Goal: Information Seeking & Learning: Learn about a topic

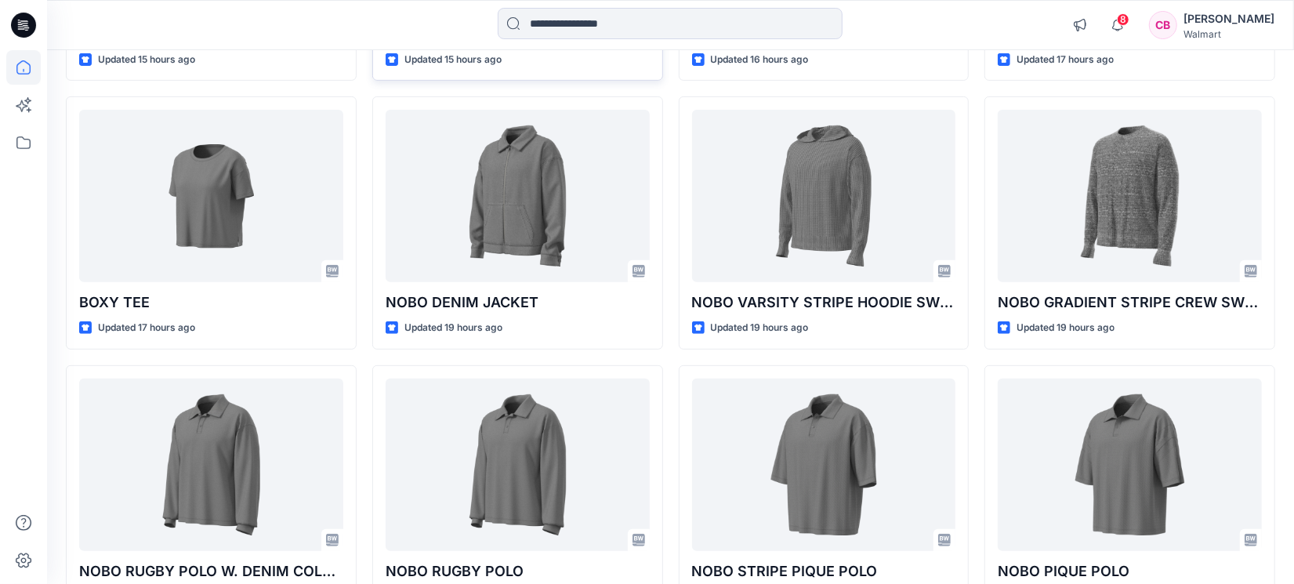
scroll to position [500, 0]
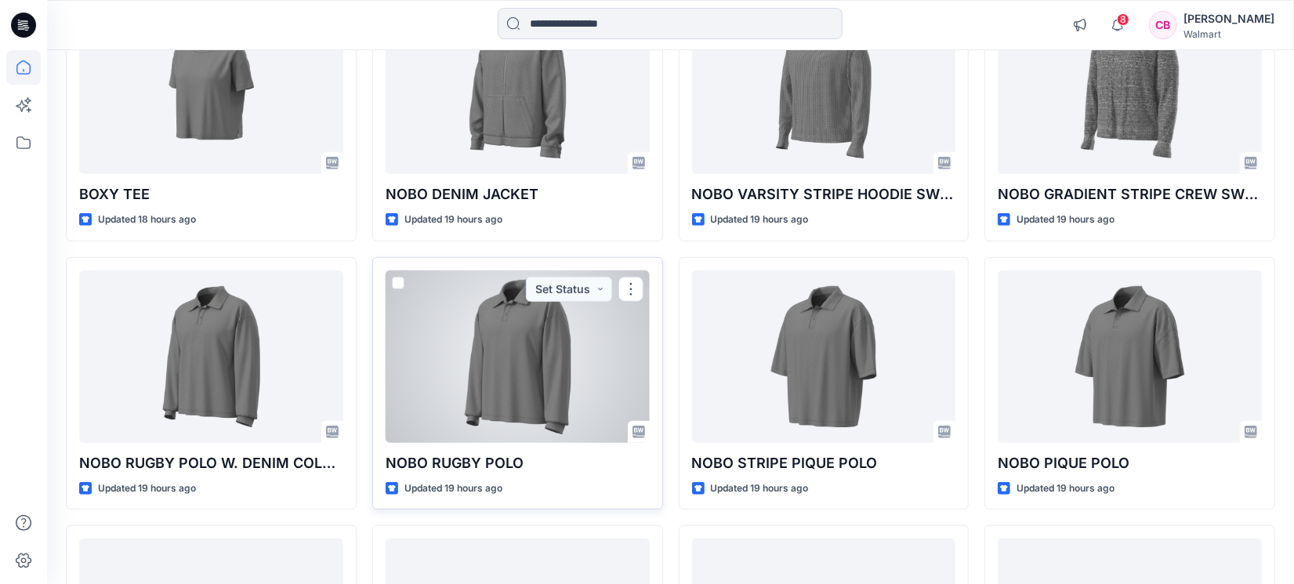
click at [518, 364] on div at bounding box center [518, 356] width 264 height 172
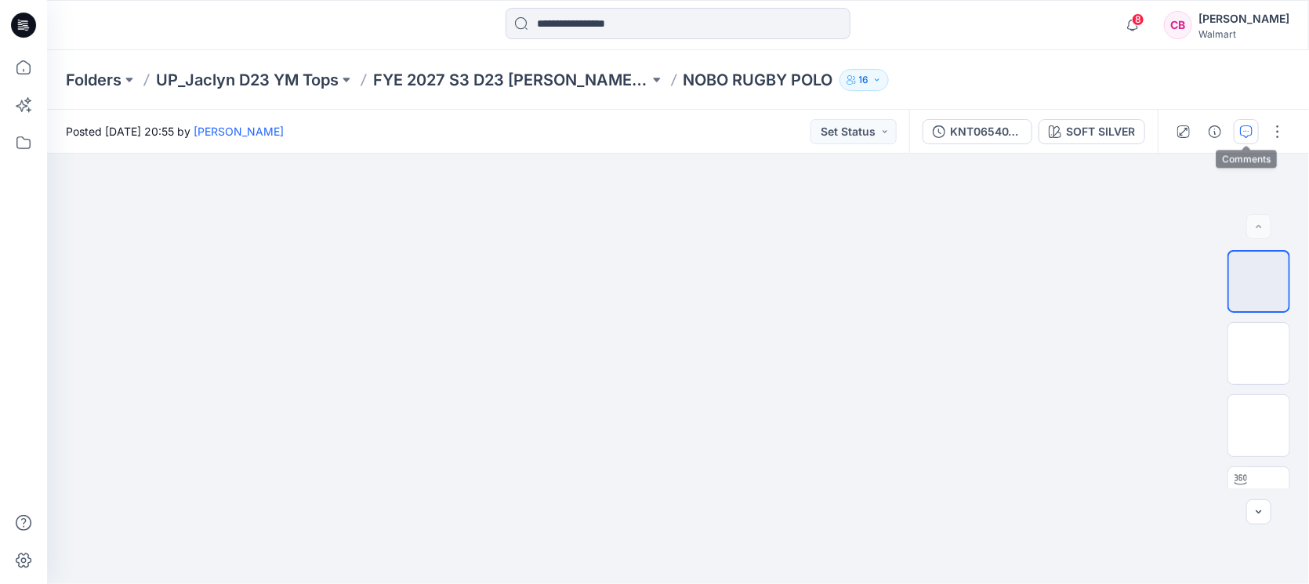
click at [1035, 135] on icon "button" at bounding box center [1246, 131] width 13 height 13
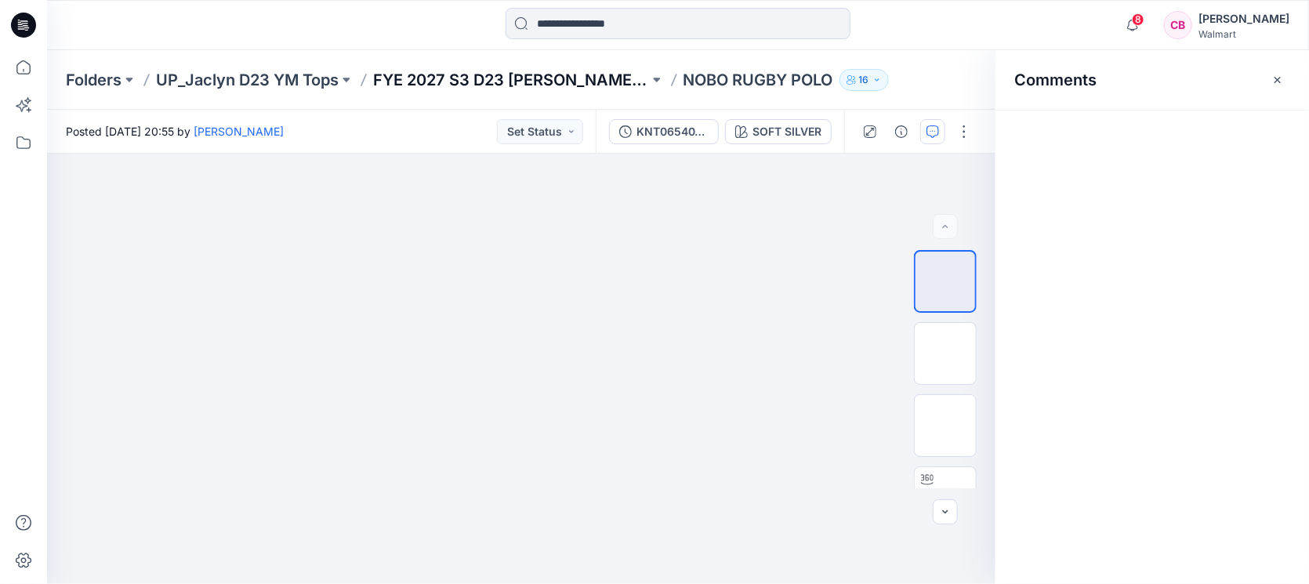
click at [1035, 74] on icon "button" at bounding box center [1277, 80] width 13 height 13
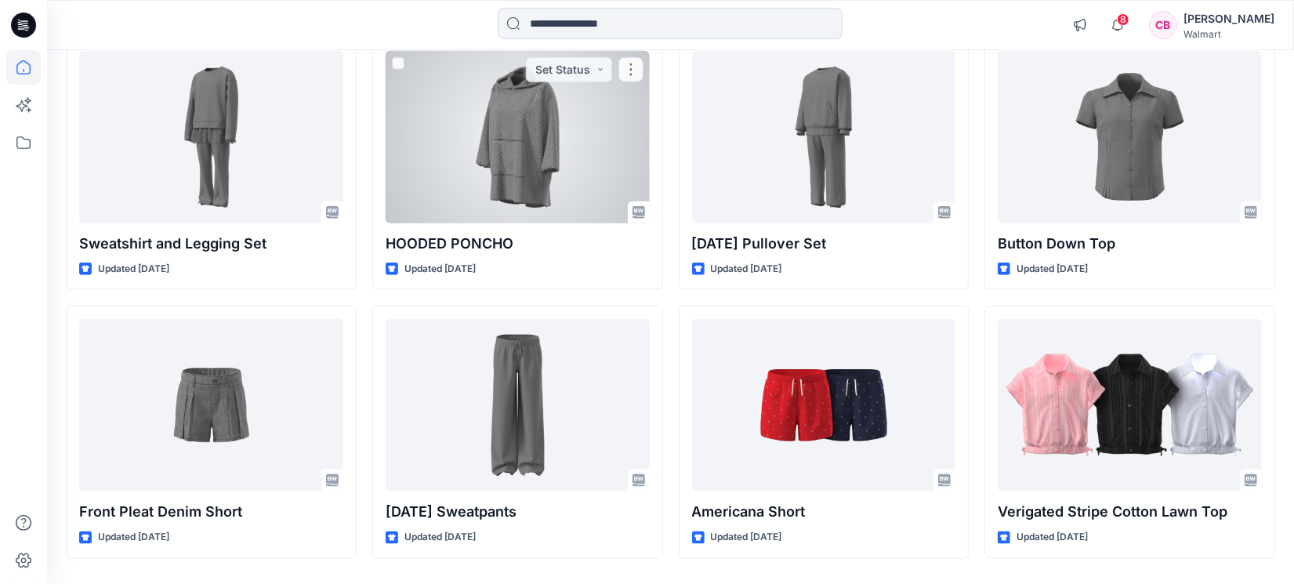
scroll to position [1305, 0]
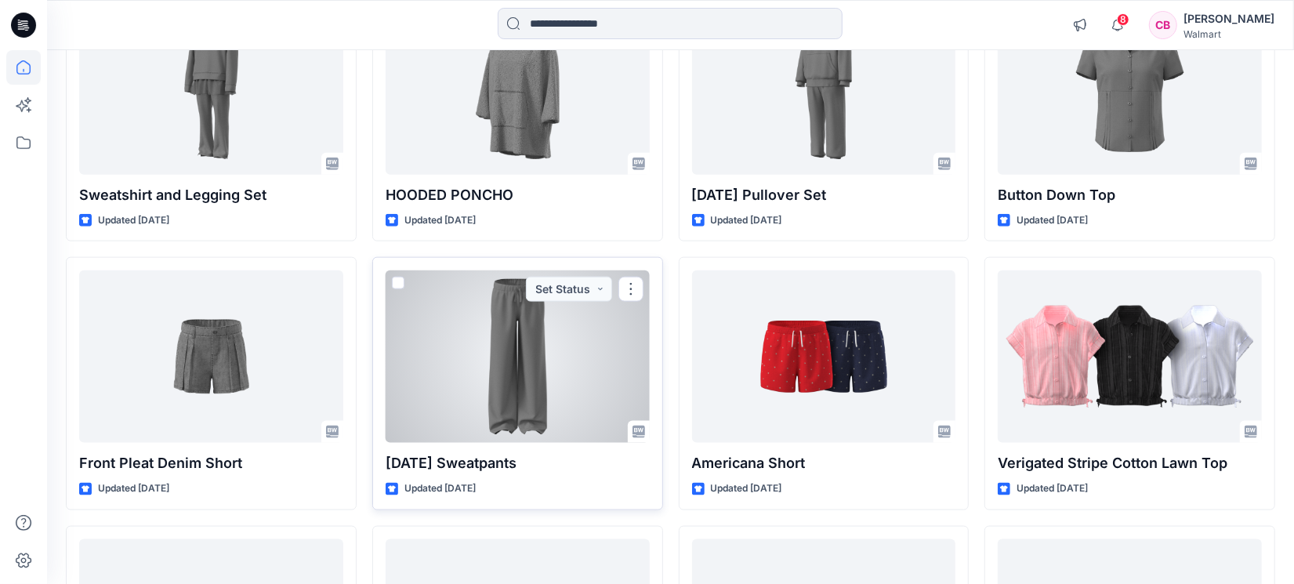
click at [519, 354] on div at bounding box center [518, 356] width 264 height 172
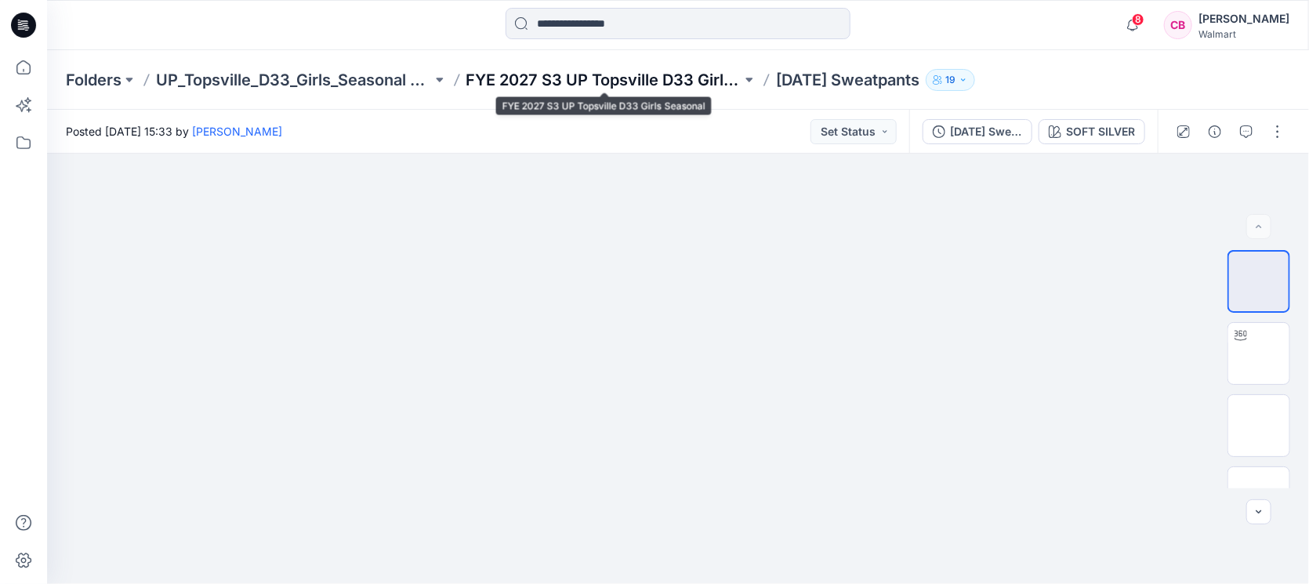
click at [567, 84] on p "FYE 2027 S3 UP Topsville D33 Girls Seasonal" at bounding box center [604, 80] width 276 height 22
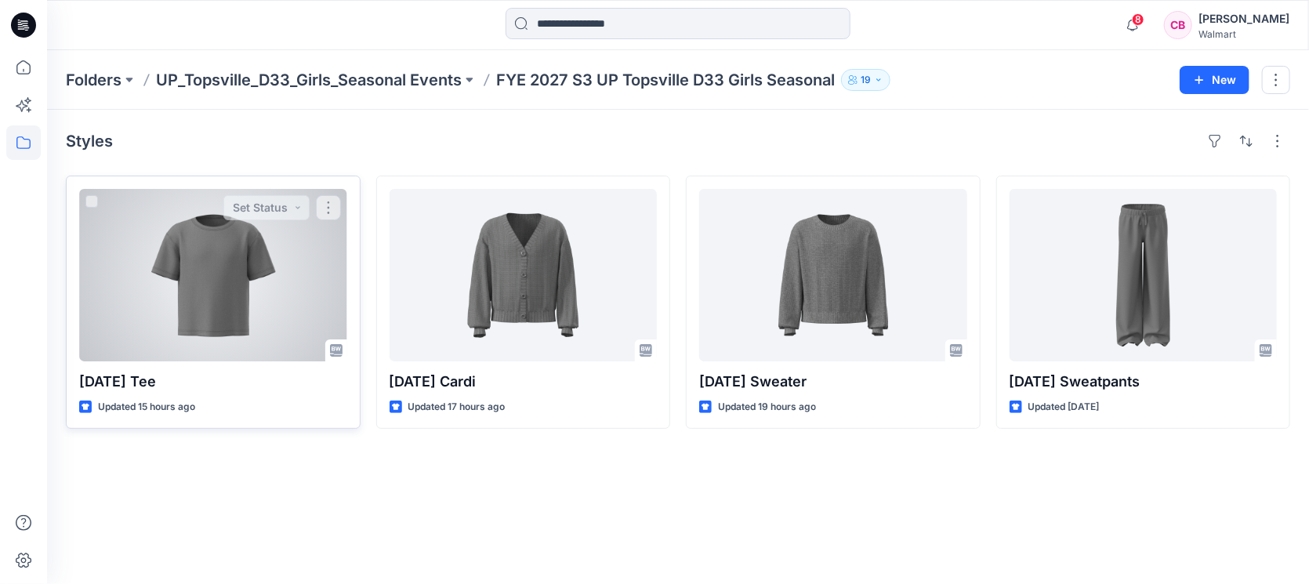
click at [247, 313] on div at bounding box center [213, 275] width 268 height 172
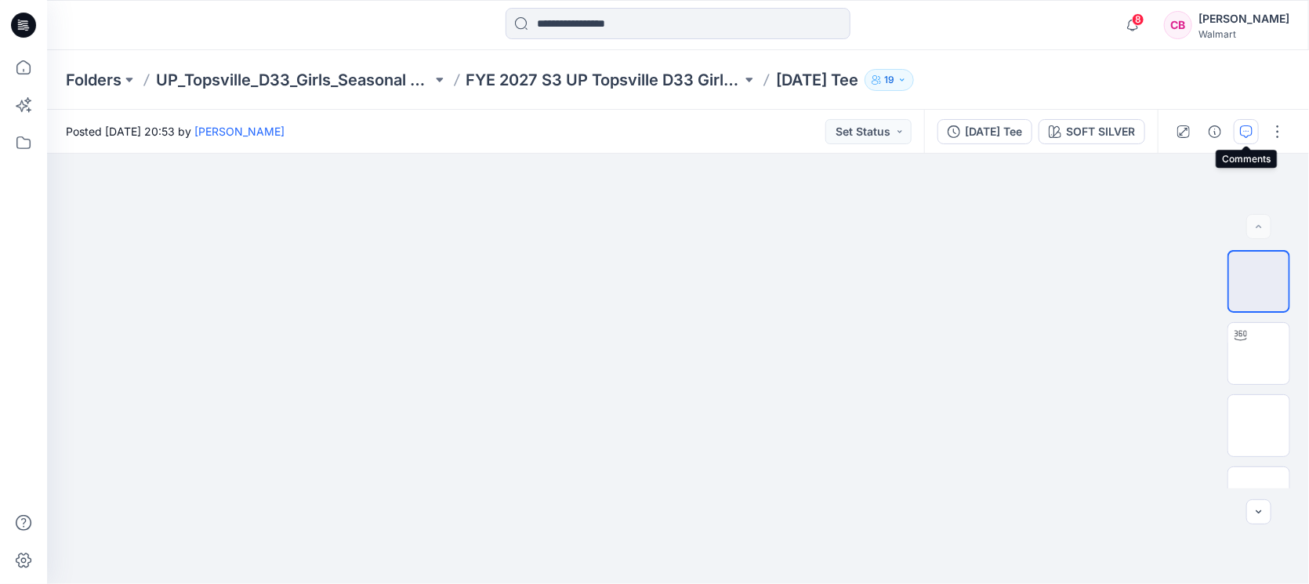
click at [1035, 131] on button "button" at bounding box center [1246, 131] width 25 height 25
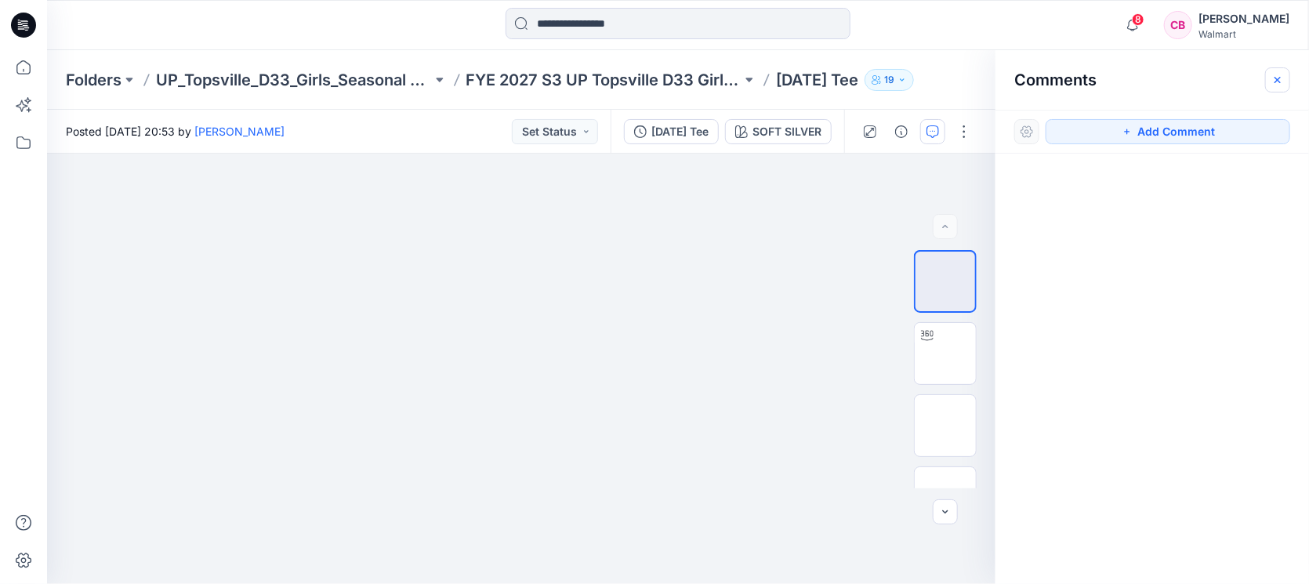
click at [1035, 80] on button "button" at bounding box center [1277, 79] width 25 height 25
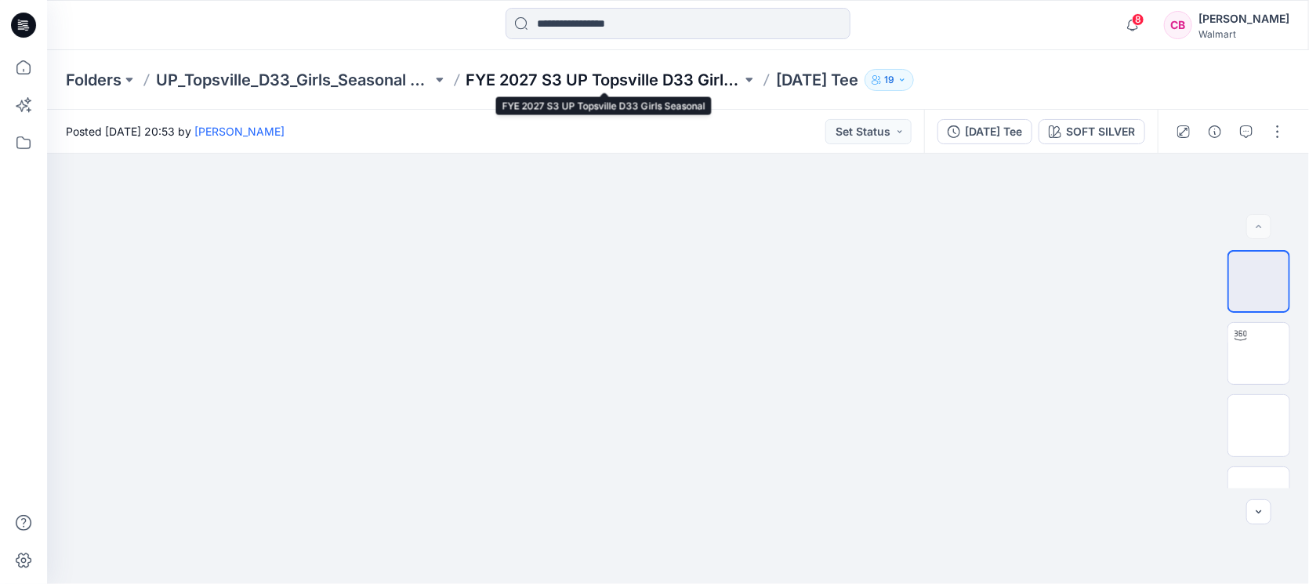
click at [588, 74] on p "FYE 2027 S3 UP Topsville D33 Girls Seasonal" at bounding box center [604, 80] width 276 height 22
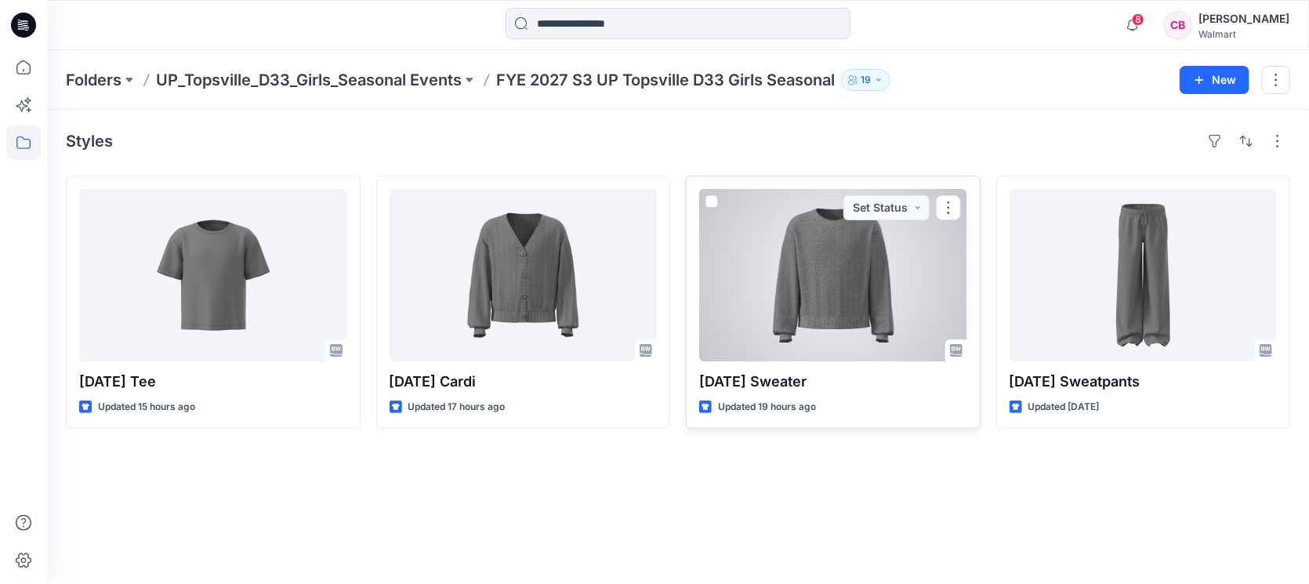
click at [902, 303] on div at bounding box center [833, 275] width 268 height 172
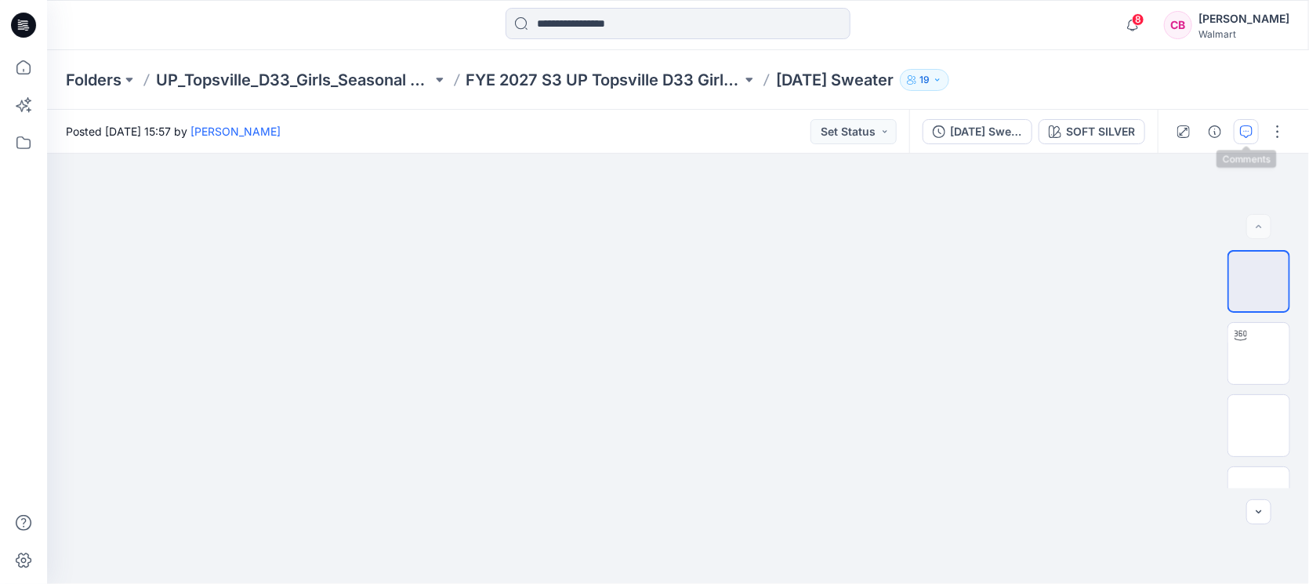
click at [1035, 135] on icon "button" at bounding box center [1246, 131] width 13 height 13
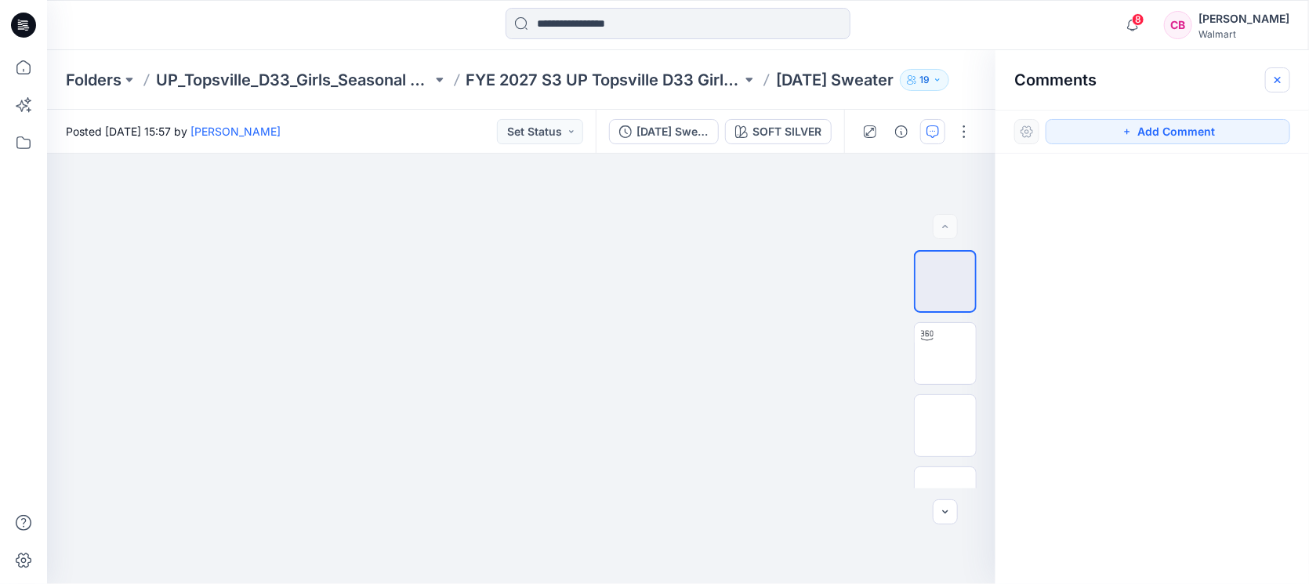
click at [1035, 86] on button "button" at bounding box center [1277, 79] width 25 height 25
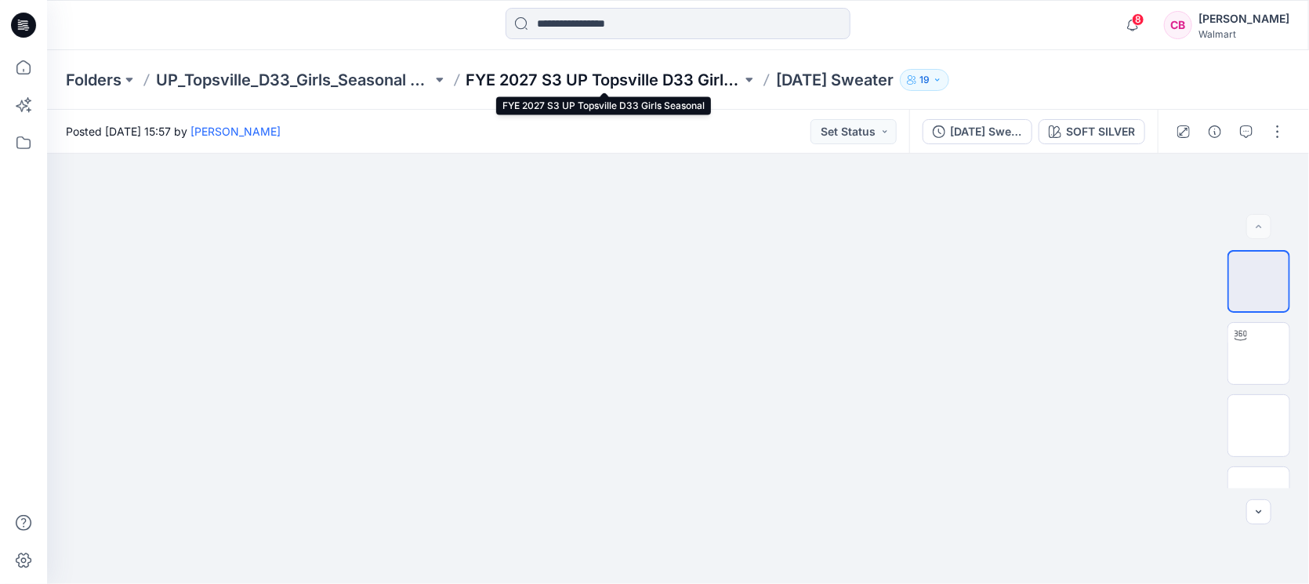
click at [615, 77] on p "FYE 2027 S3 UP Topsville D33 Girls Seasonal" at bounding box center [604, 80] width 276 height 22
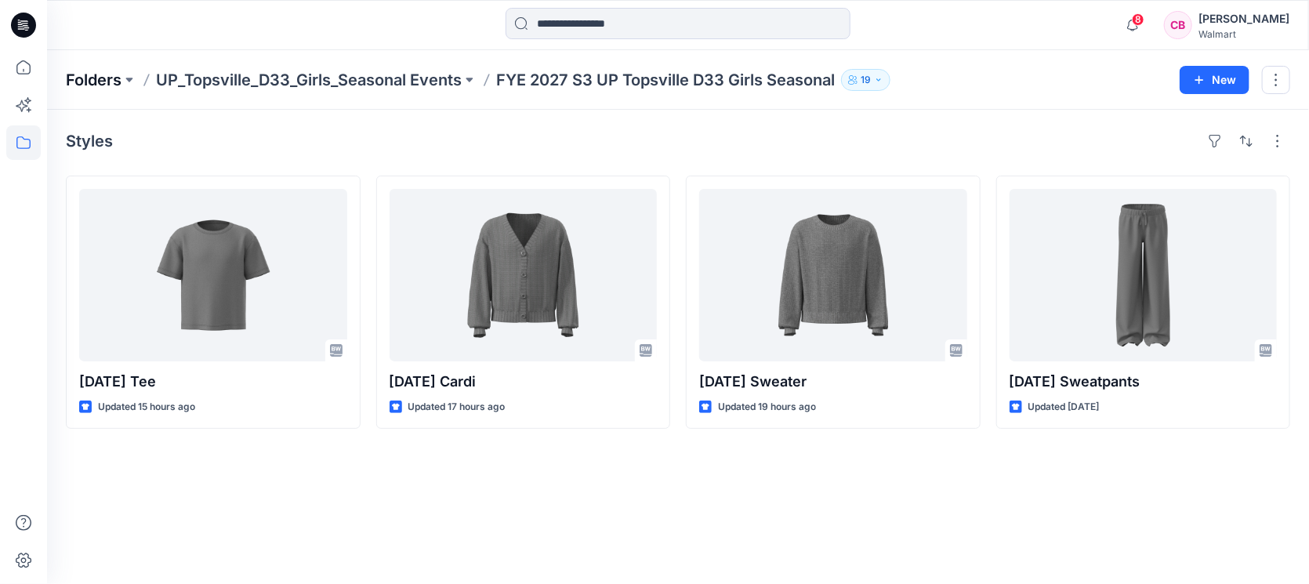
click at [109, 82] on p "Folders" at bounding box center [94, 80] width 56 height 22
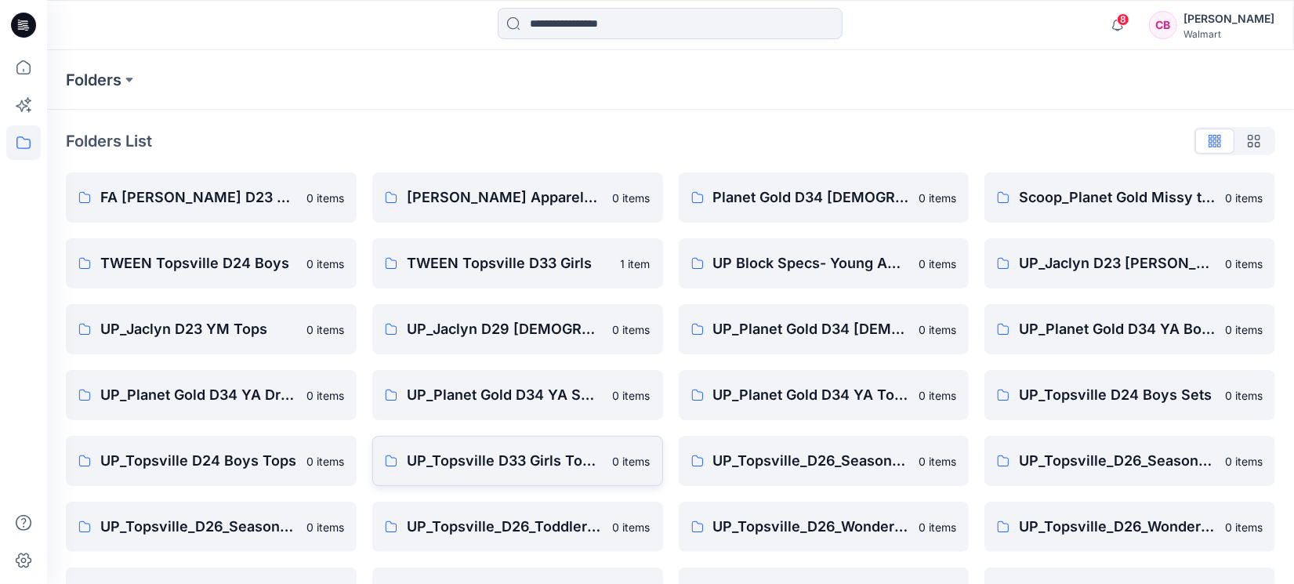
scroll to position [118, 0]
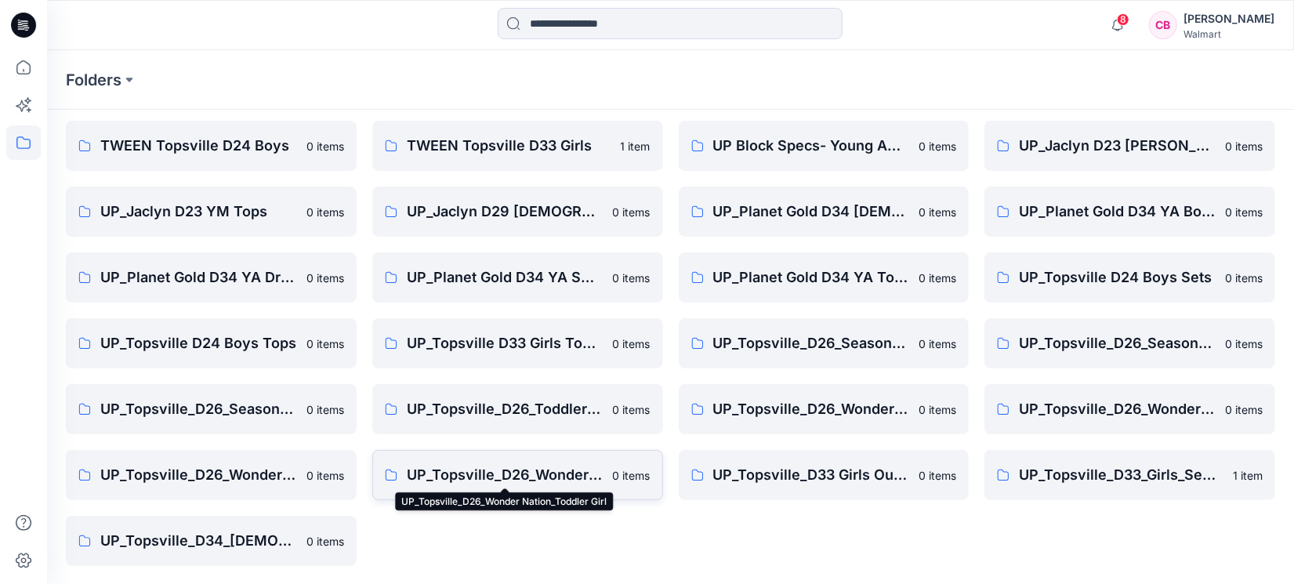
click at [498, 466] on p "UP_Topsville_D26_Wonder Nation_Toddler Girl" at bounding box center [505, 475] width 197 height 22
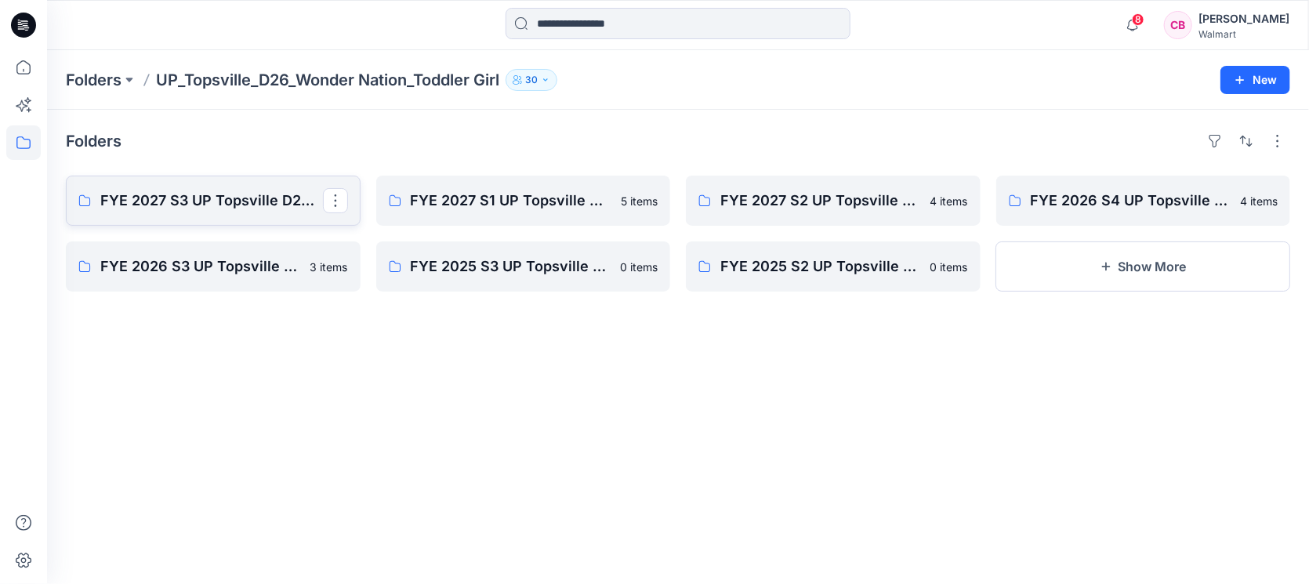
click at [151, 195] on p "FYE 2027 S3 UP Topsville D26 Toddler Girl Wonder Nation" at bounding box center [211, 201] width 223 height 22
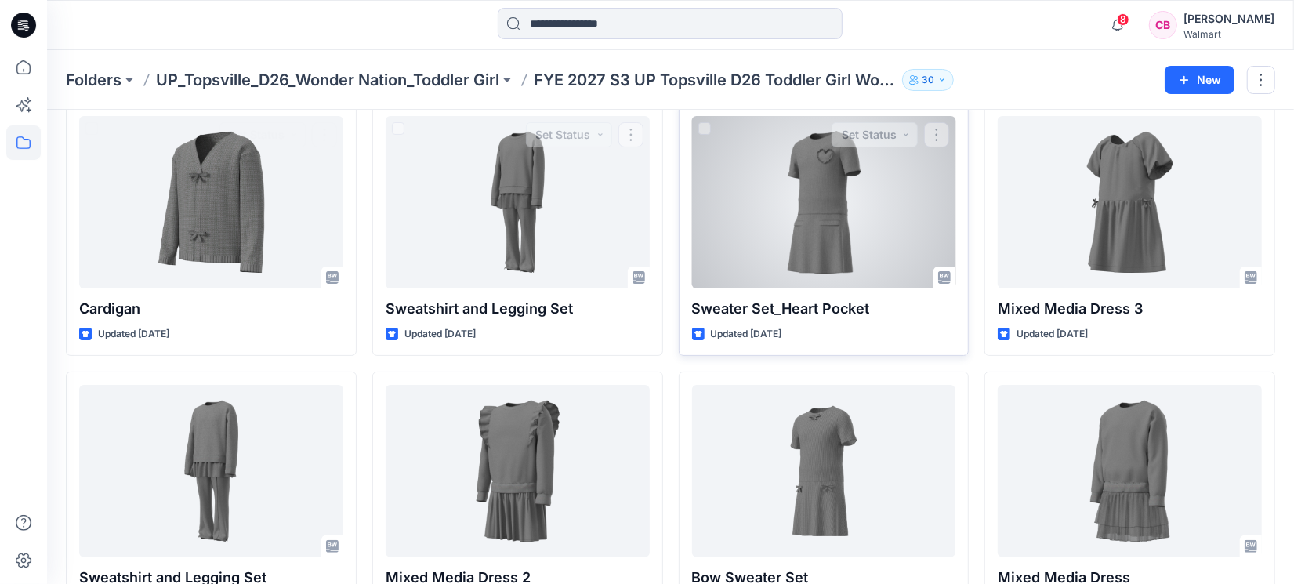
scroll to position [130, 0]
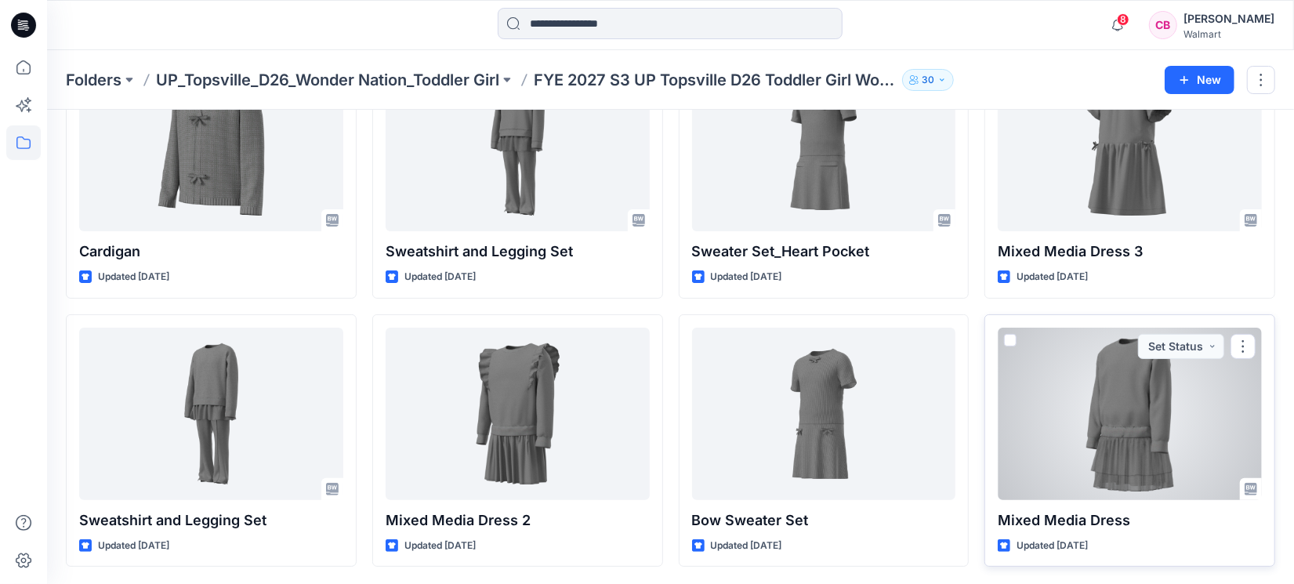
click at [1035, 439] on div at bounding box center [1130, 414] width 264 height 172
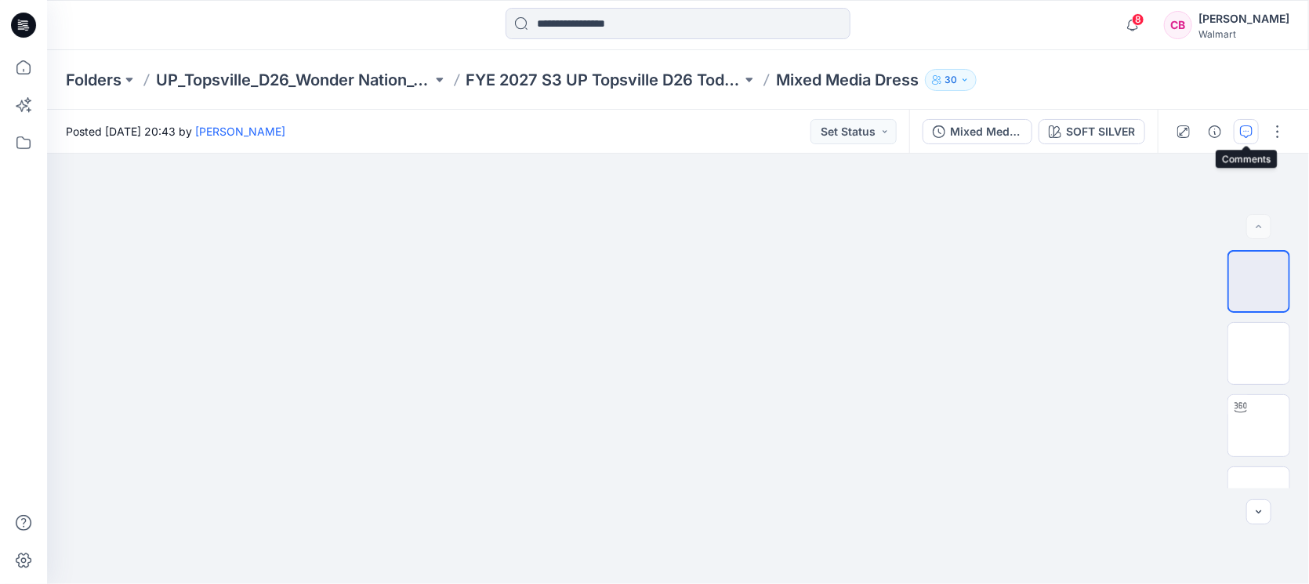
click at [1035, 135] on button "button" at bounding box center [1246, 131] width 25 height 25
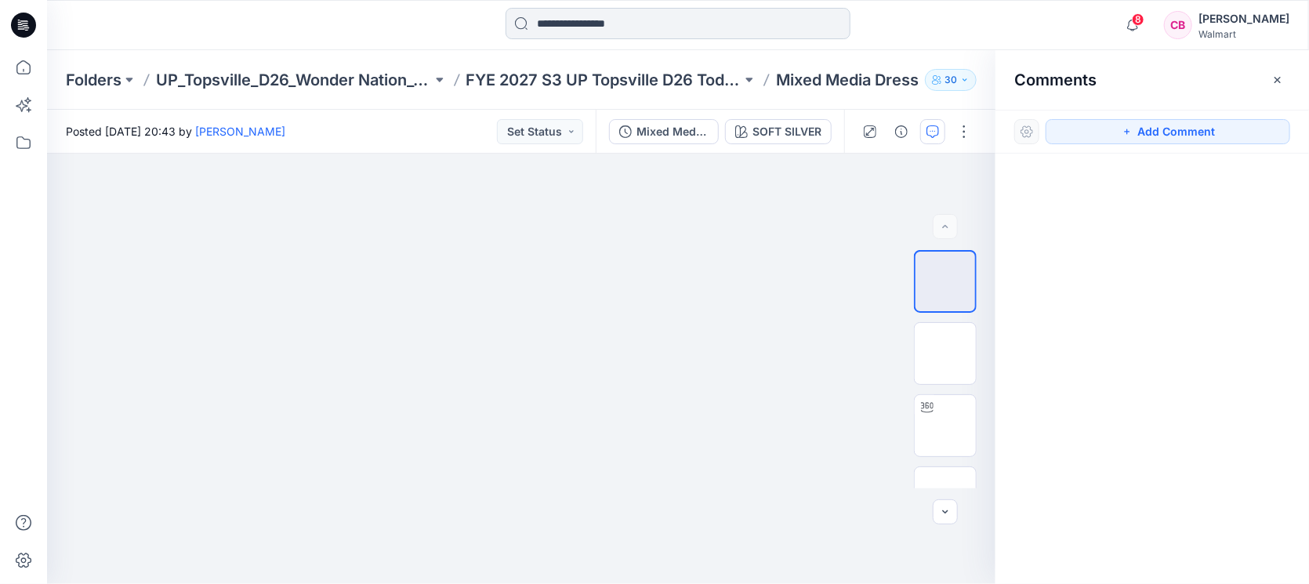
drag, startPoint x: 1275, startPoint y: 87, endPoint x: 580, endPoint y: 13, distance: 699.2
click at [1035, 85] on div "Comments" at bounding box center [1152, 79] width 314 height 59
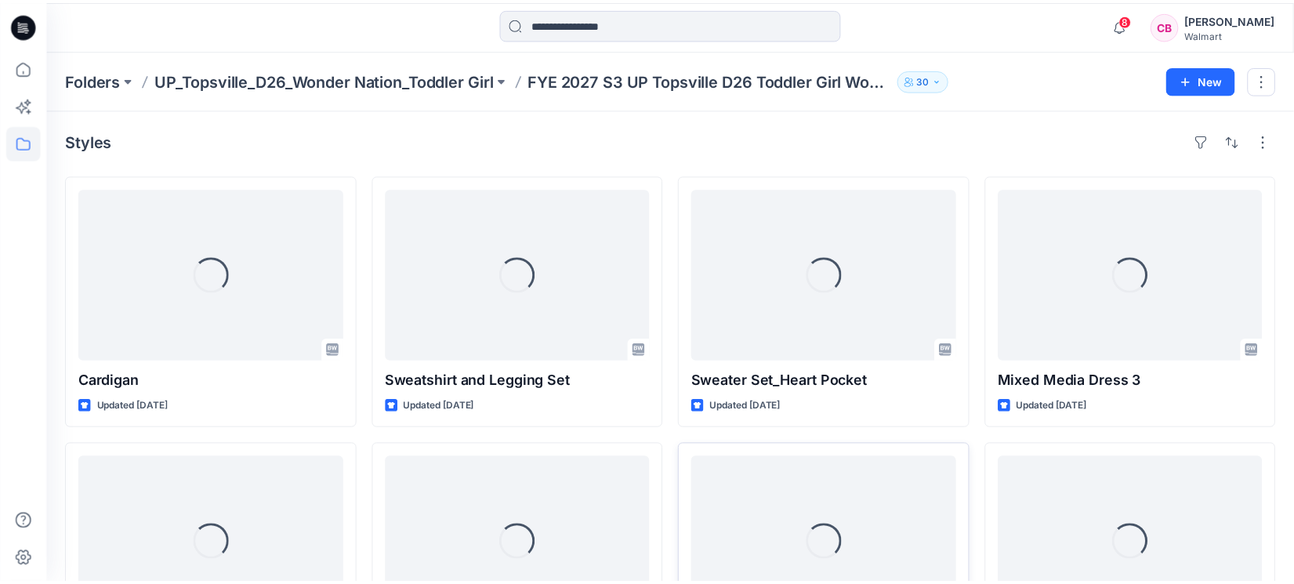
scroll to position [130, 0]
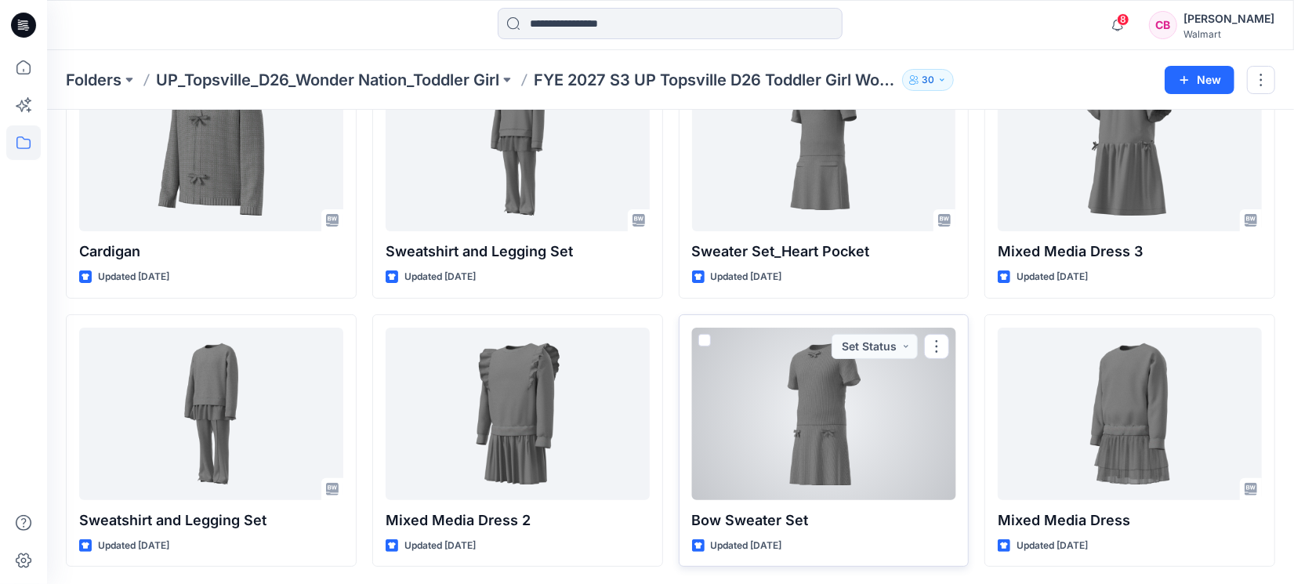
click at [825, 455] on div at bounding box center [824, 414] width 264 height 172
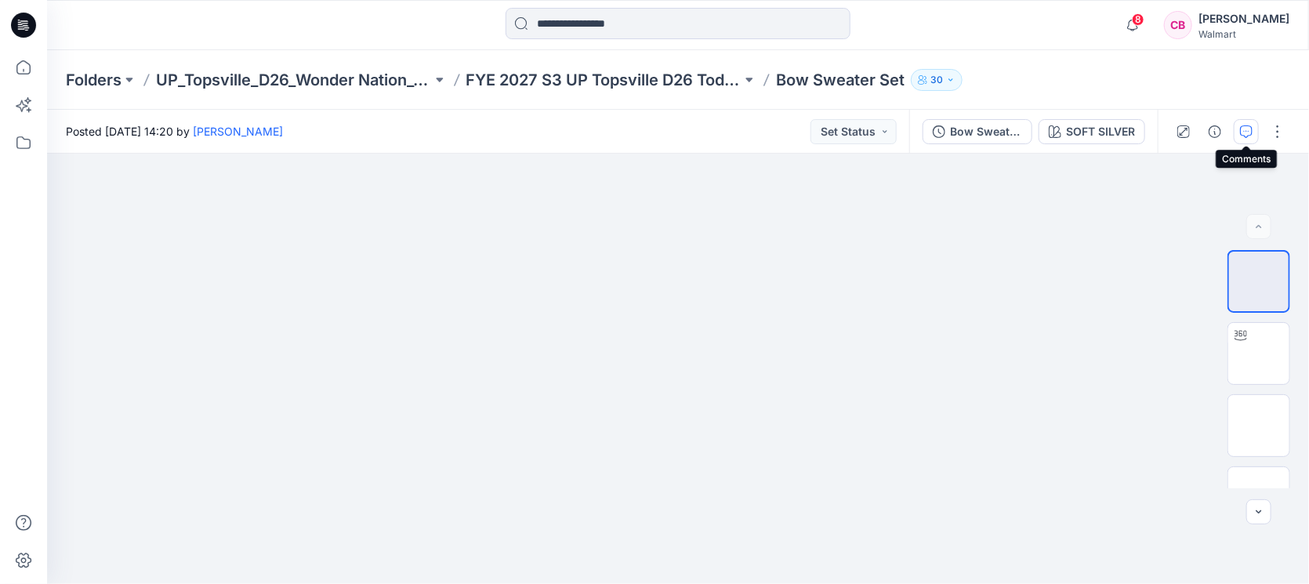
click at [1035, 141] on button "button" at bounding box center [1246, 131] width 25 height 25
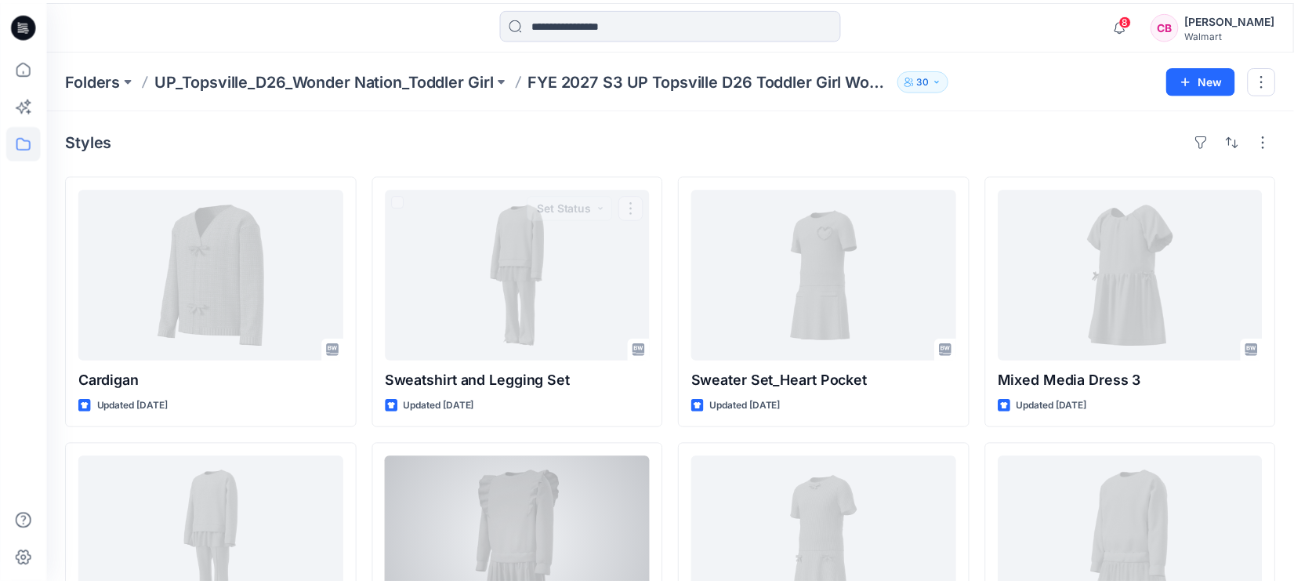
scroll to position [130, 0]
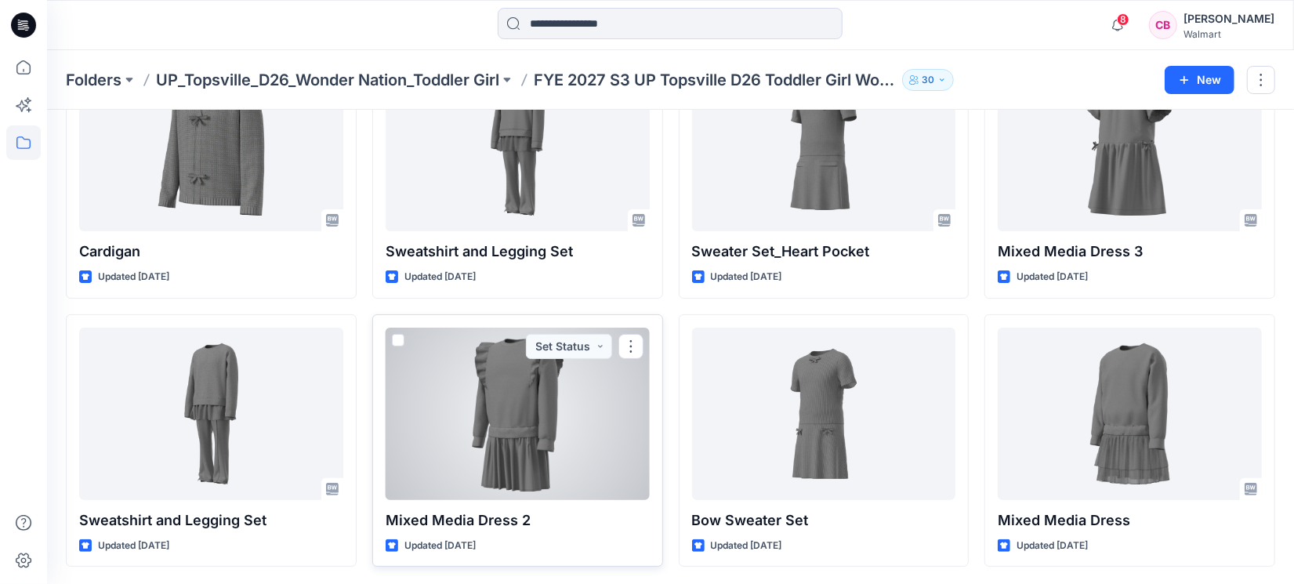
click at [528, 453] on div at bounding box center [518, 414] width 264 height 172
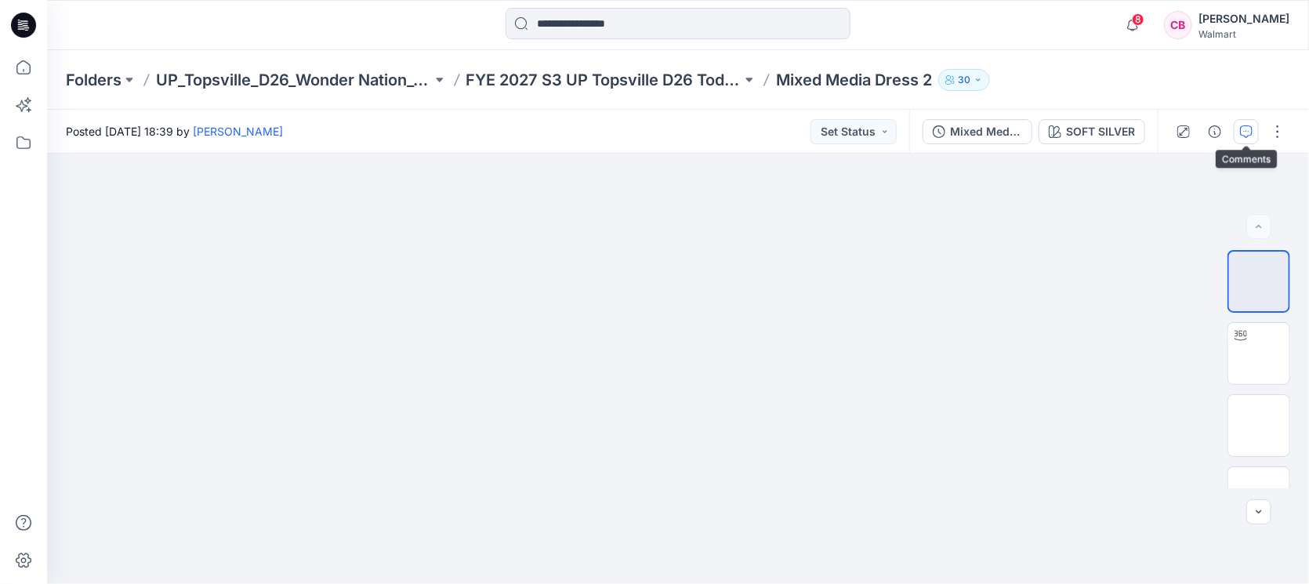
click at [1035, 136] on icon "button" at bounding box center [1246, 131] width 13 height 13
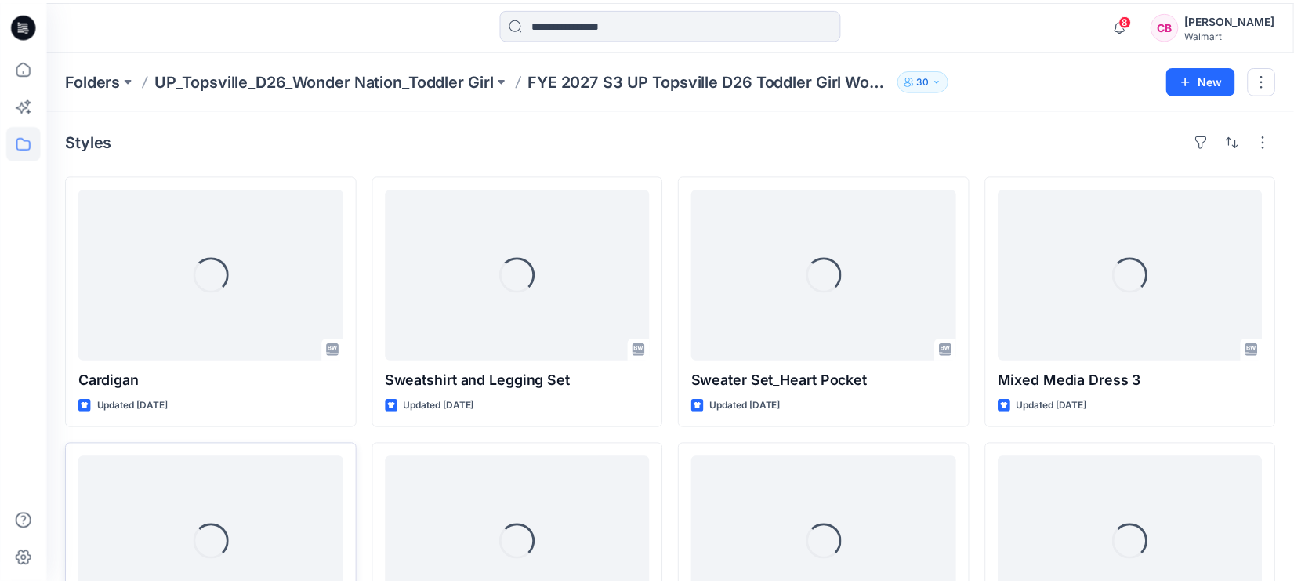
scroll to position [130, 0]
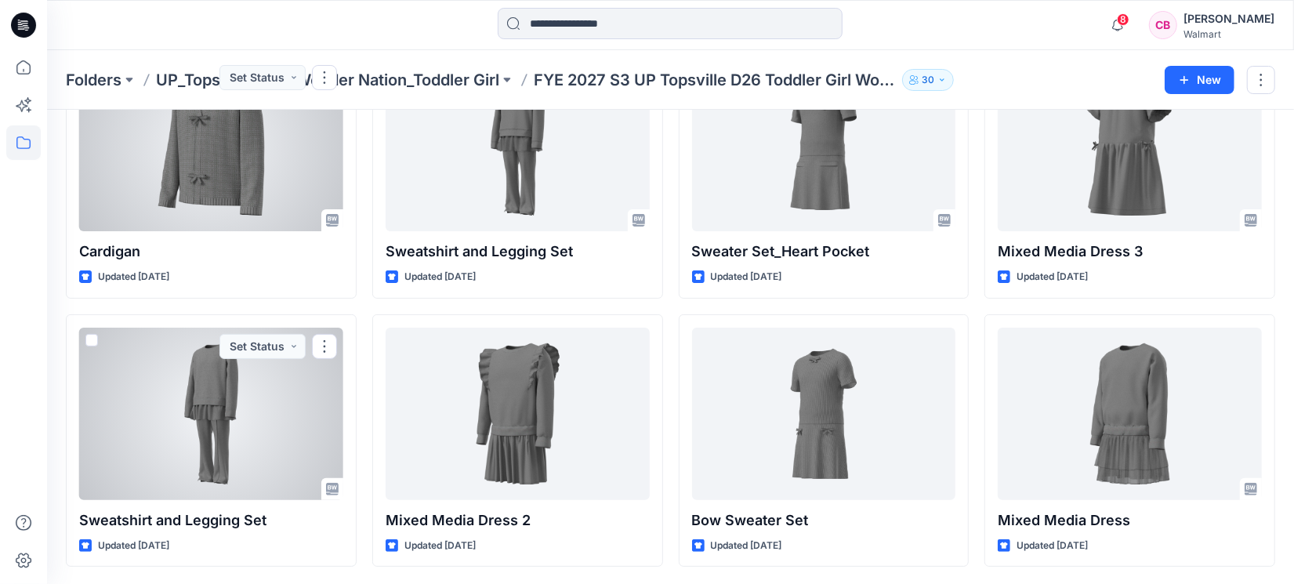
drag, startPoint x: 172, startPoint y: 414, endPoint x: 190, endPoint y: 400, distance: 22.9
click at [170, 414] on div at bounding box center [211, 414] width 264 height 172
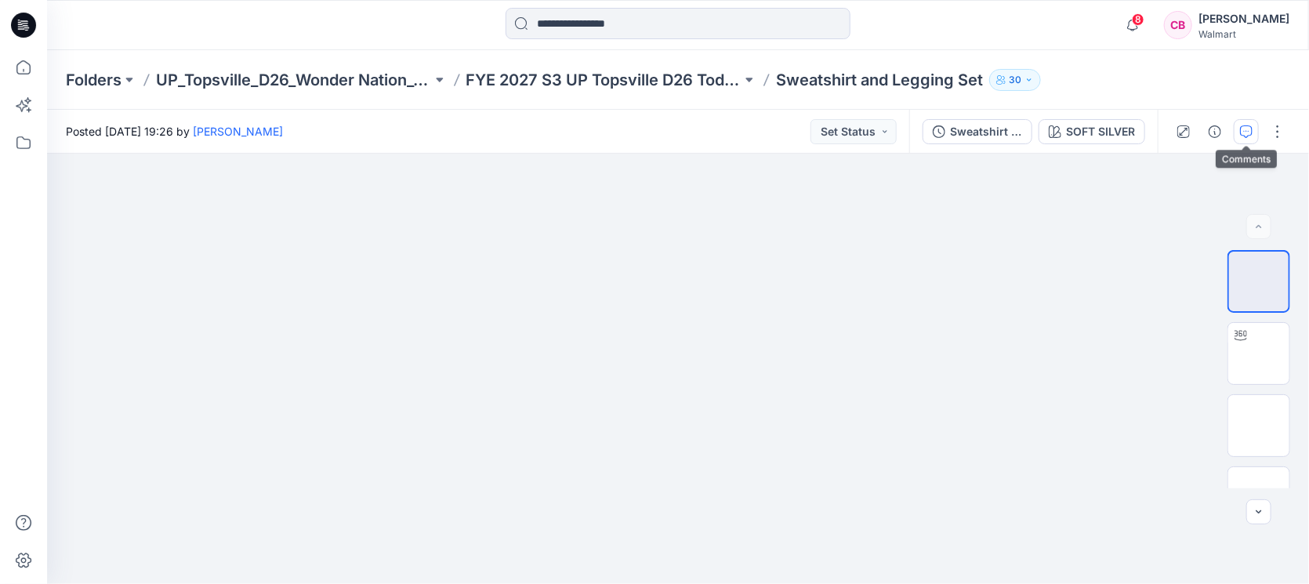
click at [1035, 136] on button "button" at bounding box center [1246, 131] width 25 height 25
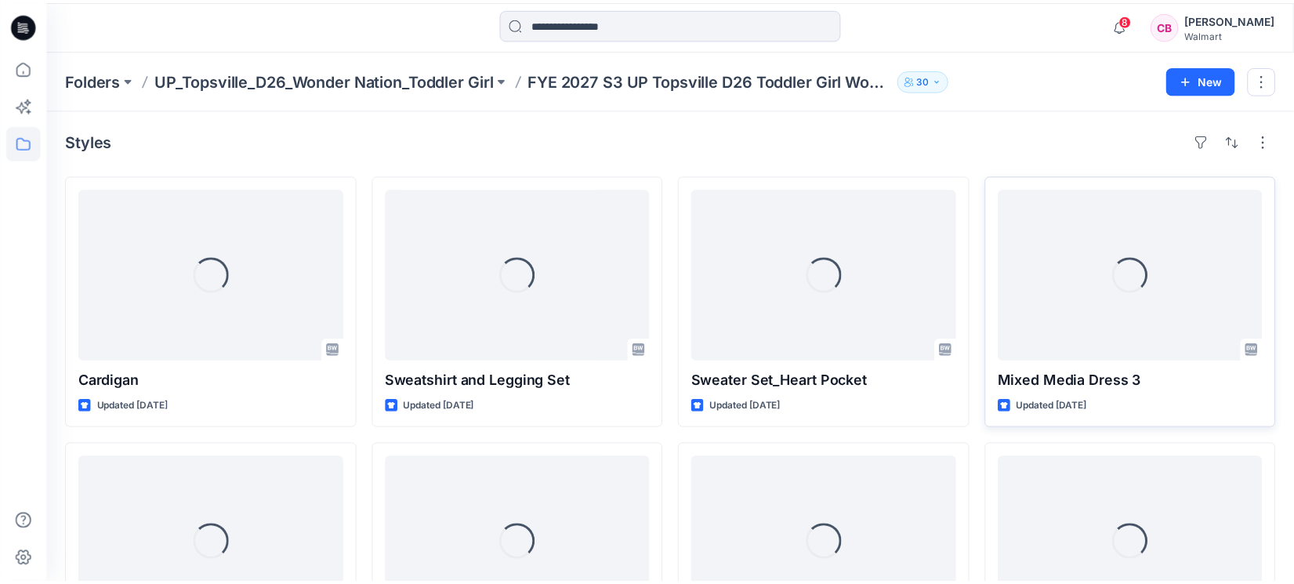
scroll to position [130, 0]
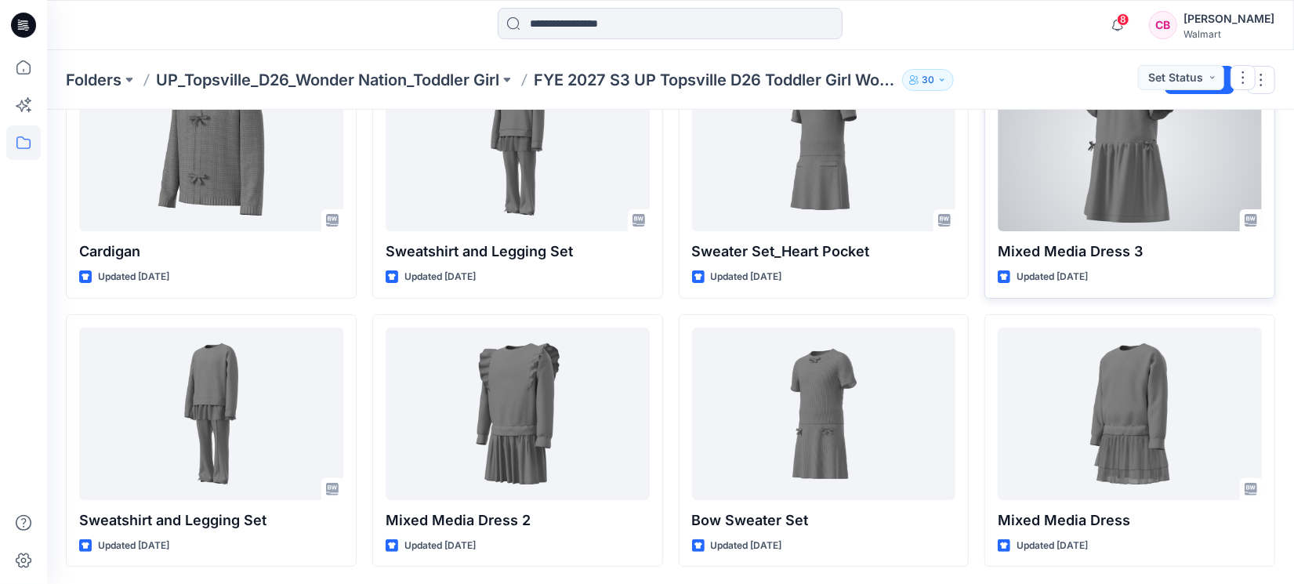
click at [1035, 171] on div at bounding box center [1130, 145] width 264 height 172
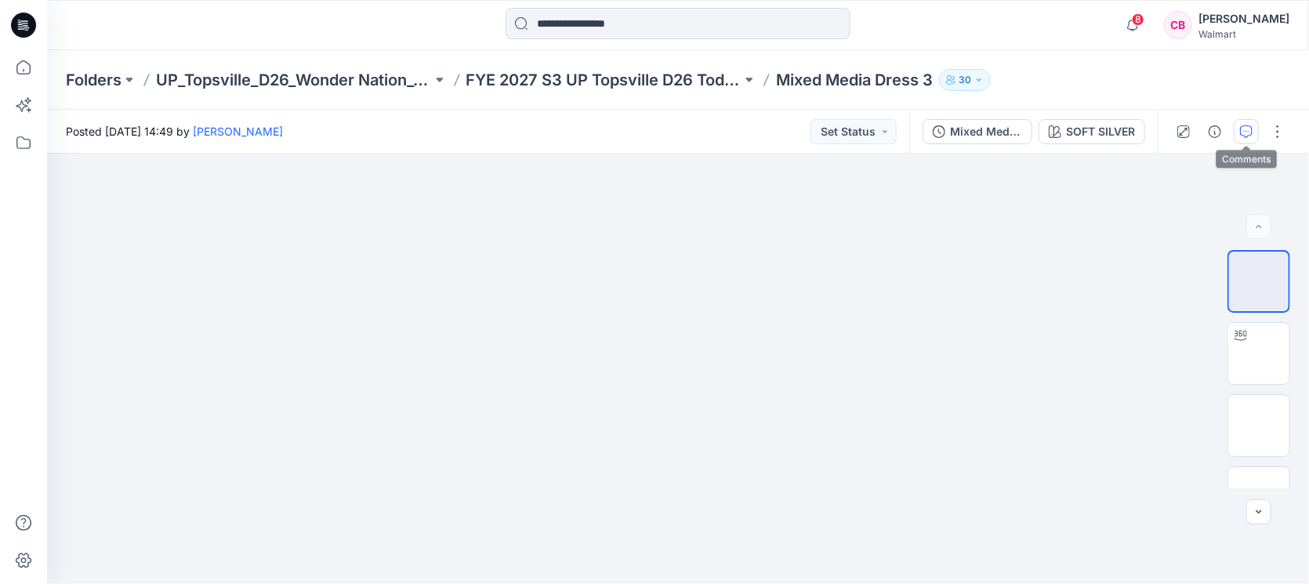
click at [1035, 125] on icon "button" at bounding box center [1246, 131] width 13 height 13
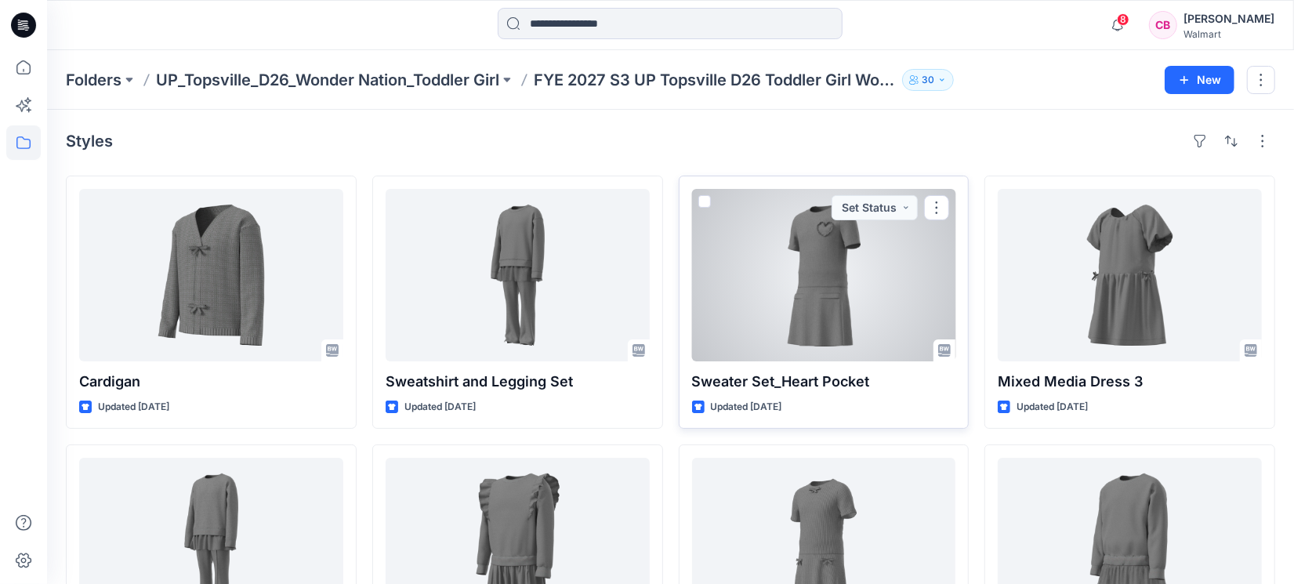
click at [865, 299] on div at bounding box center [824, 275] width 264 height 172
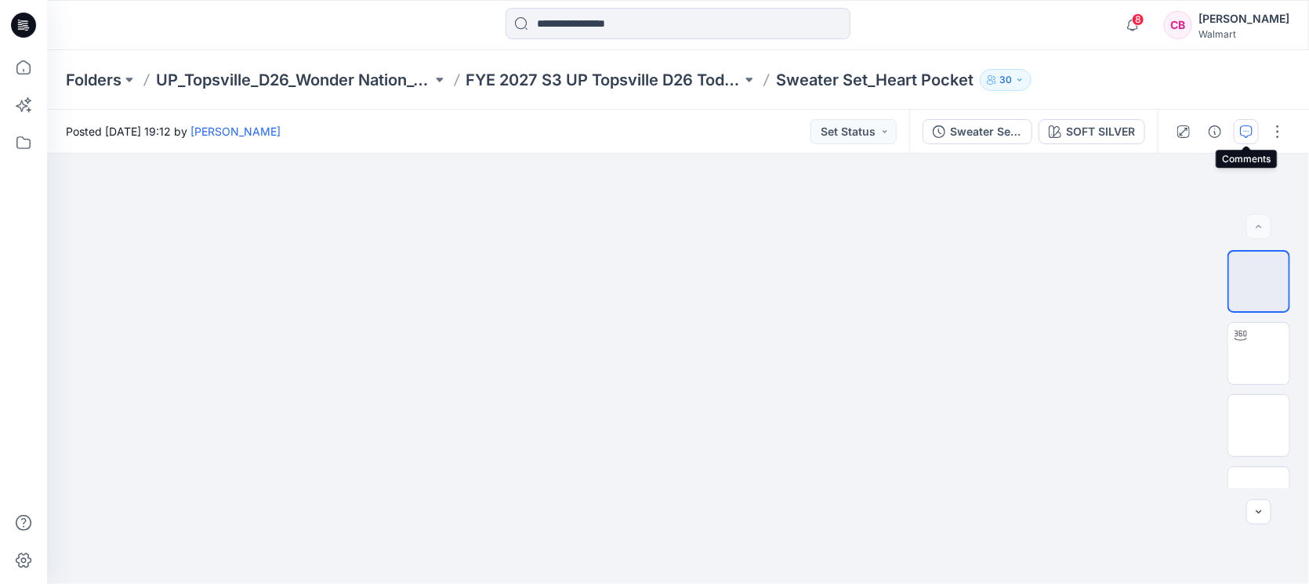
click at [1035, 137] on button "button" at bounding box center [1246, 131] width 25 height 25
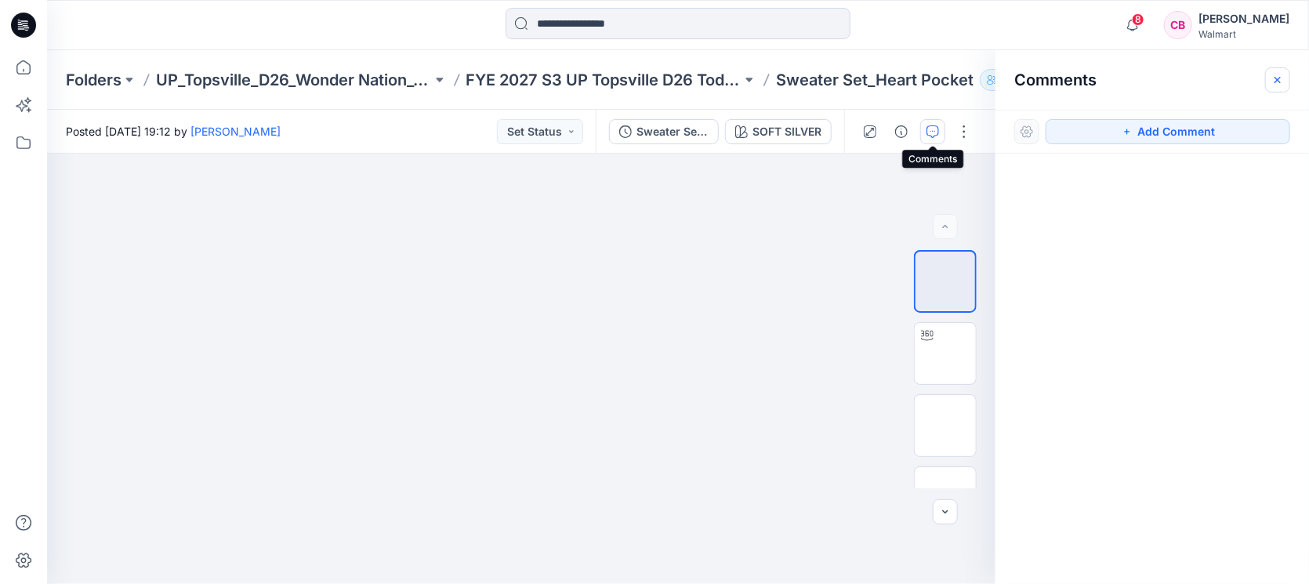
click at [1035, 77] on icon "button" at bounding box center [1277, 80] width 13 height 13
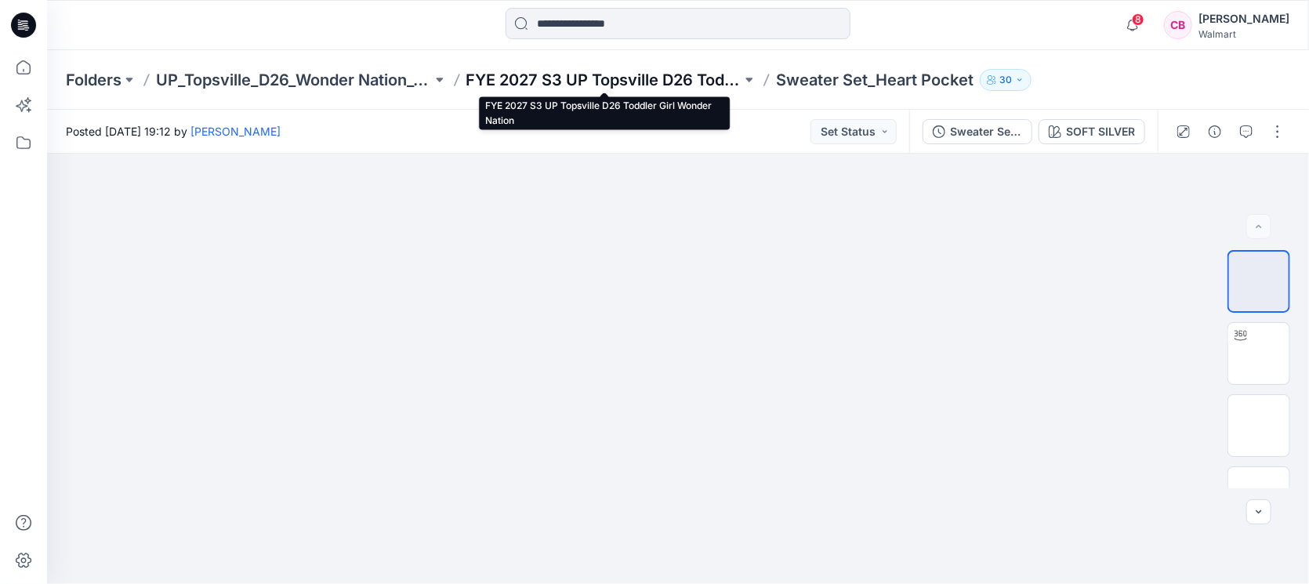
click at [677, 74] on p "FYE 2027 S3 UP Topsville D26 Toddler Girl Wonder Nation" at bounding box center [604, 80] width 276 height 22
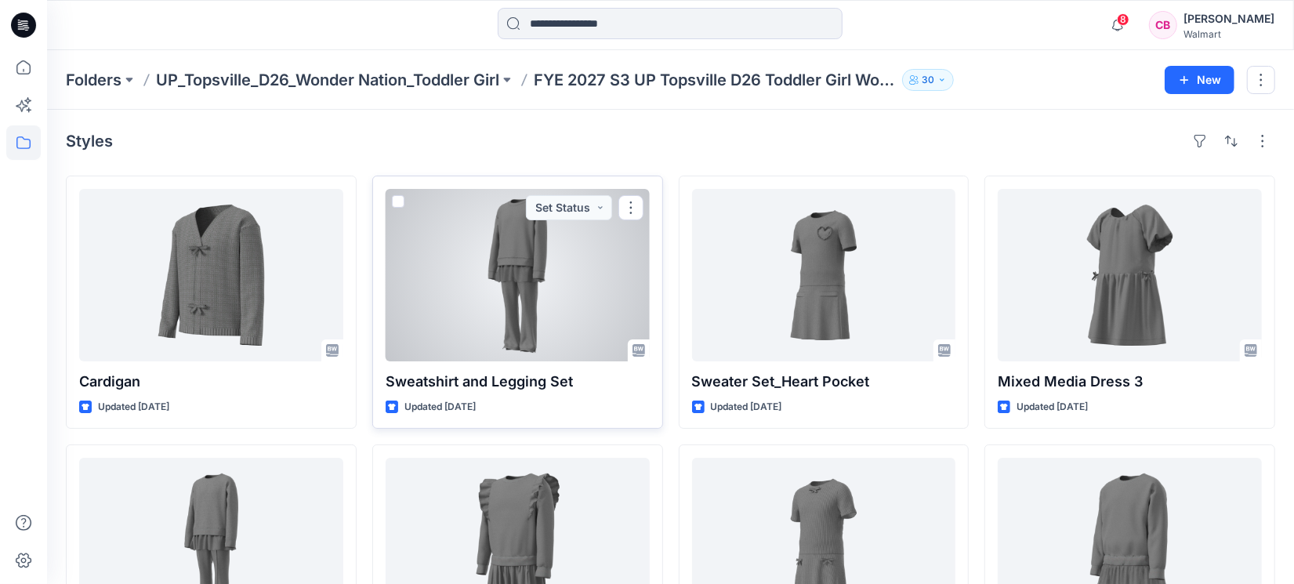
click at [527, 302] on div at bounding box center [518, 275] width 264 height 172
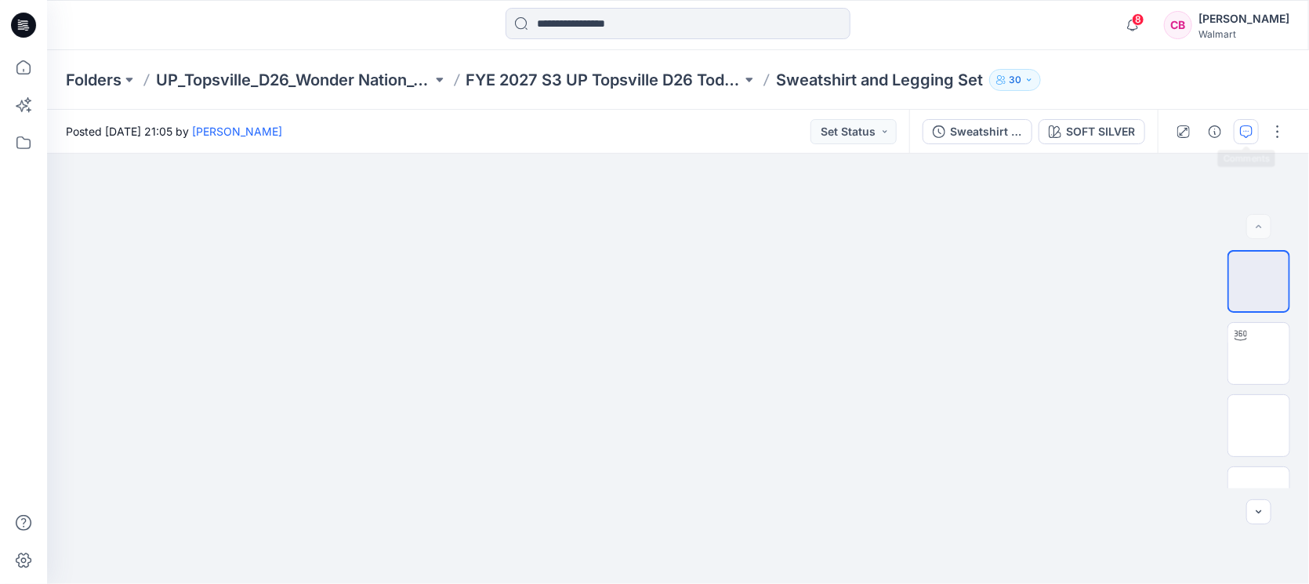
click at [1035, 133] on button "button" at bounding box center [1246, 131] width 25 height 25
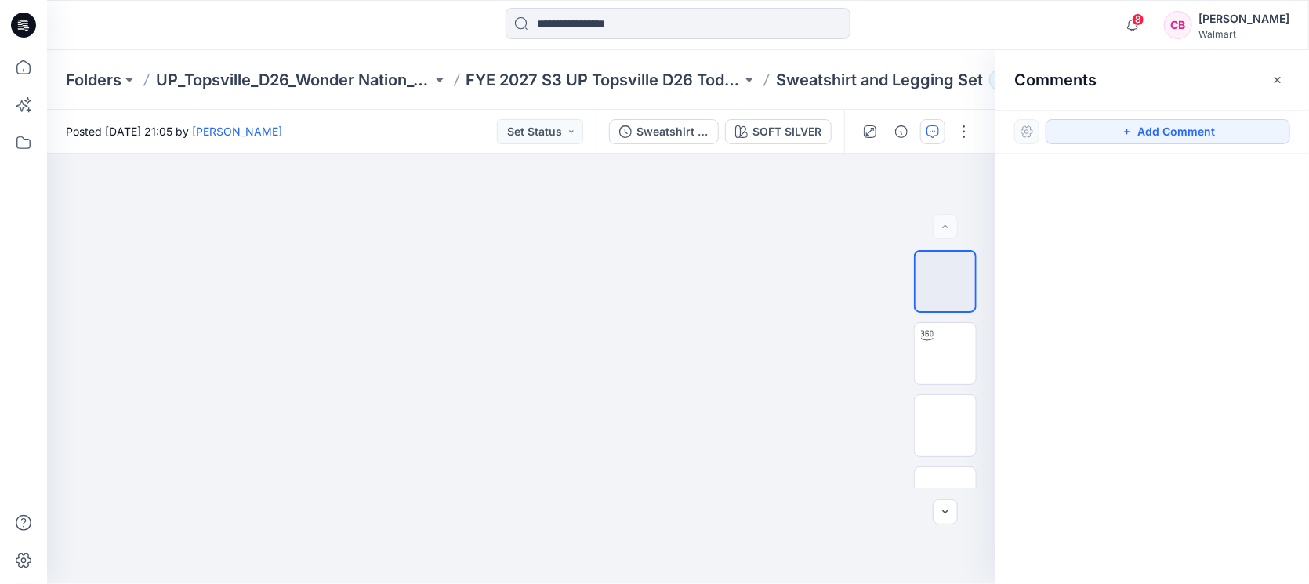
click at [1035, 85] on icon "button" at bounding box center [1277, 80] width 13 height 13
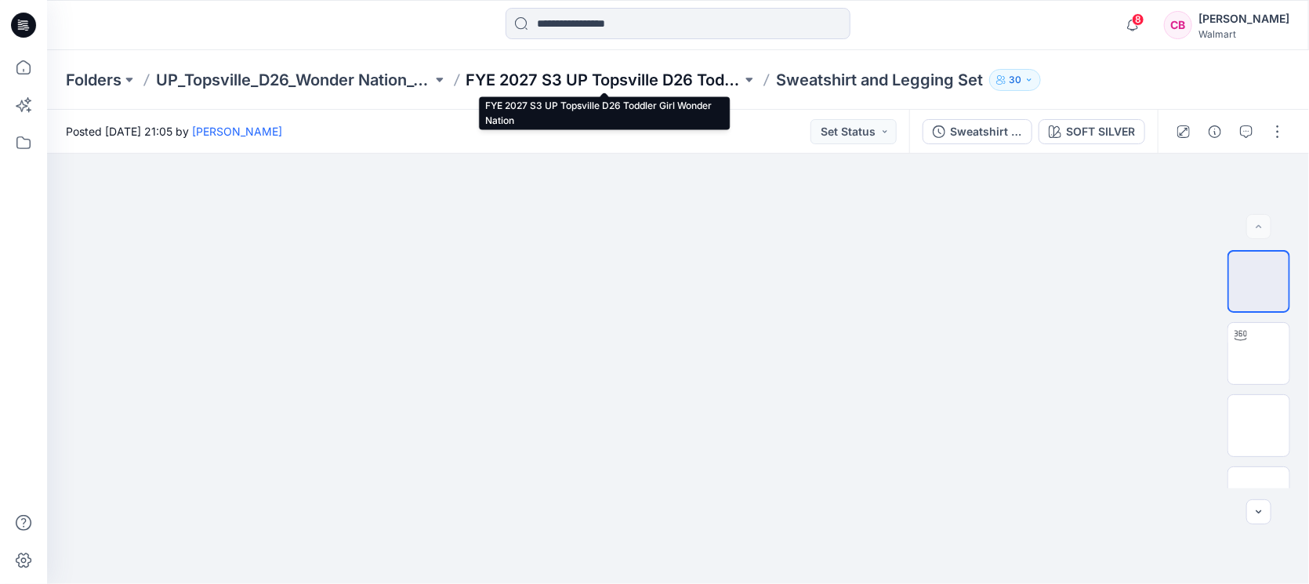
click at [573, 77] on p "FYE 2027 S3 UP Topsville D26 Toddler Girl Wonder Nation" at bounding box center [604, 80] width 276 height 22
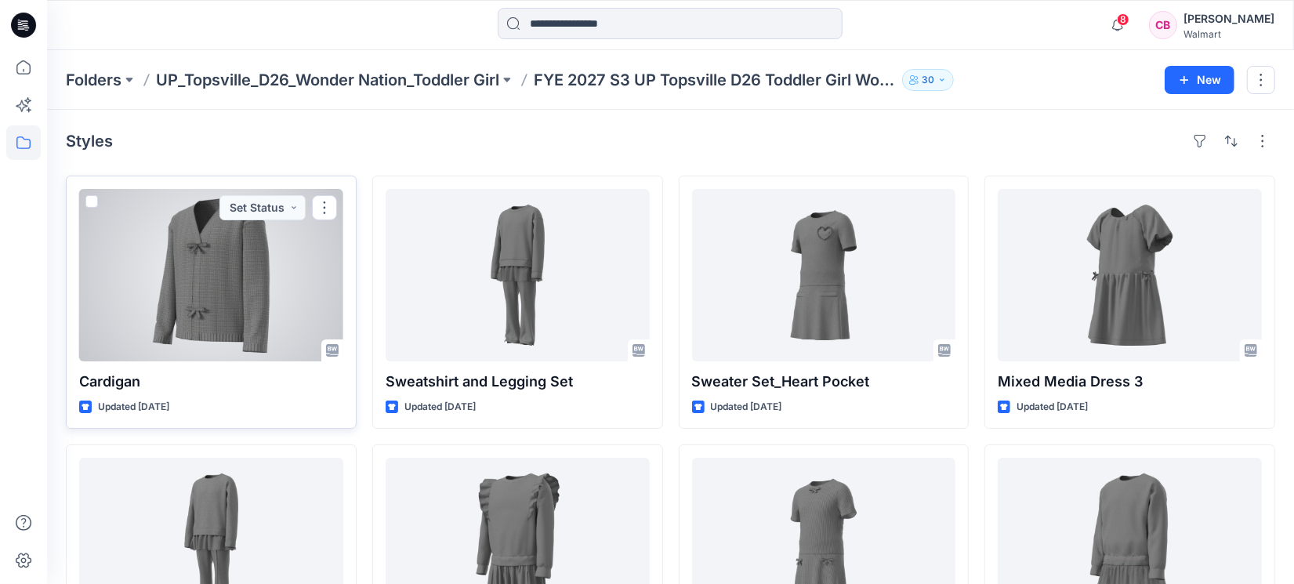
click at [132, 309] on div at bounding box center [211, 275] width 264 height 172
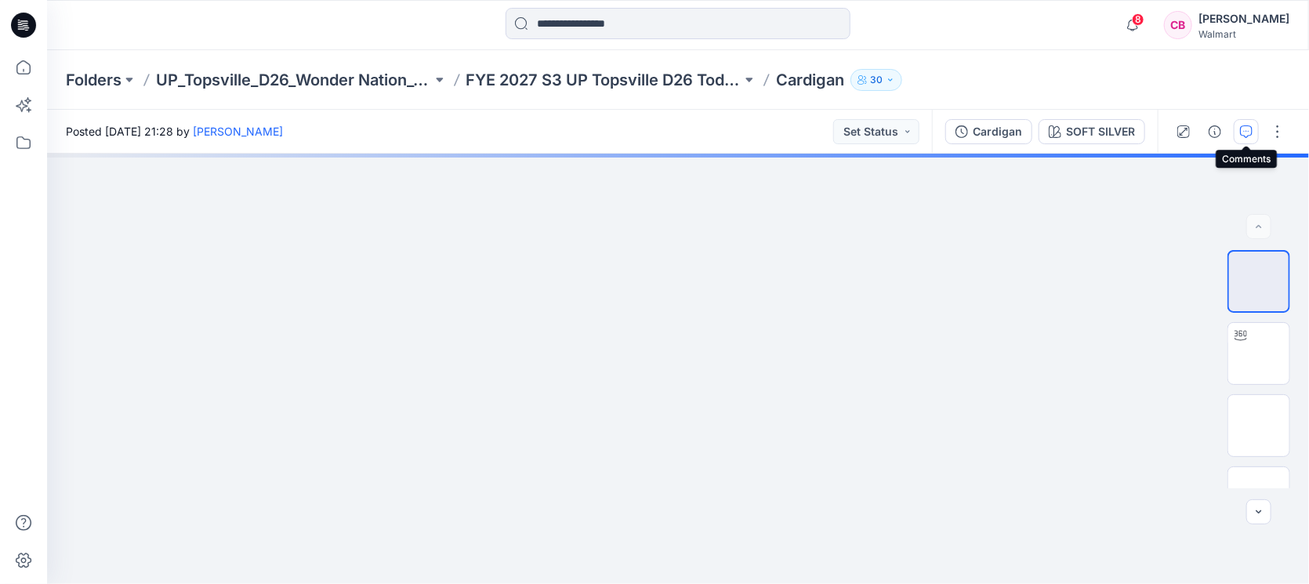
click at [1035, 133] on icon "button" at bounding box center [1246, 131] width 13 height 13
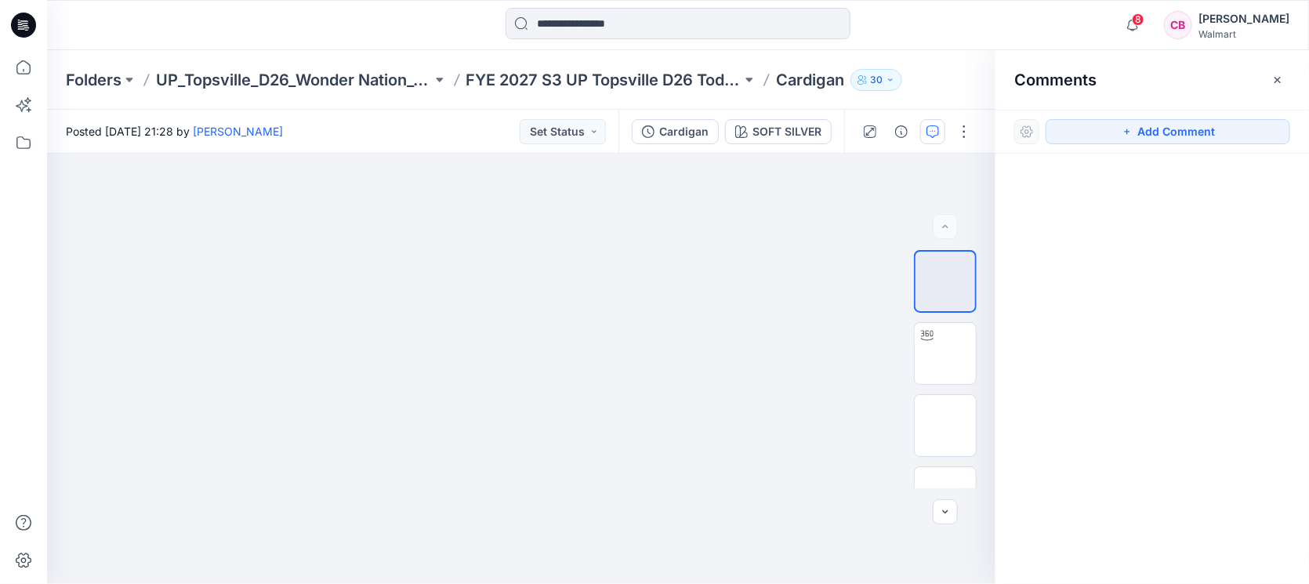
click at [1035, 95] on div "Comments" at bounding box center [1152, 79] width 314 height 59
click at [1035, 78] on icon "button" at bounding box center [1277, 80] width 13 height 13
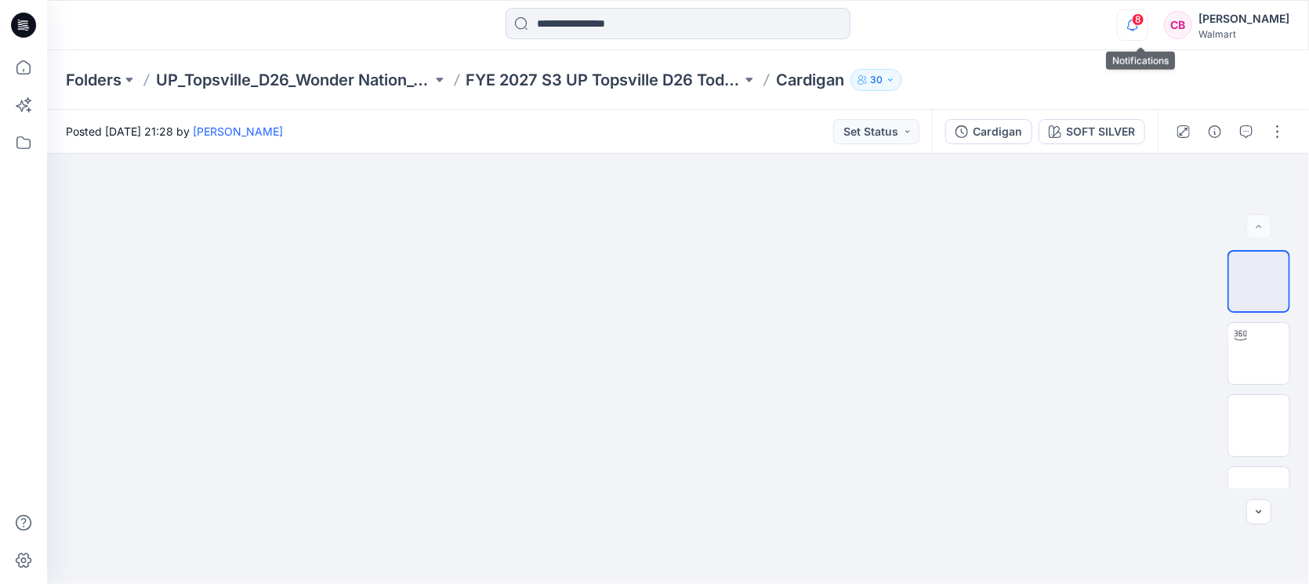
click at [1035, 21] on span "8" at bounding box center [1138, 19] width 13 height 13
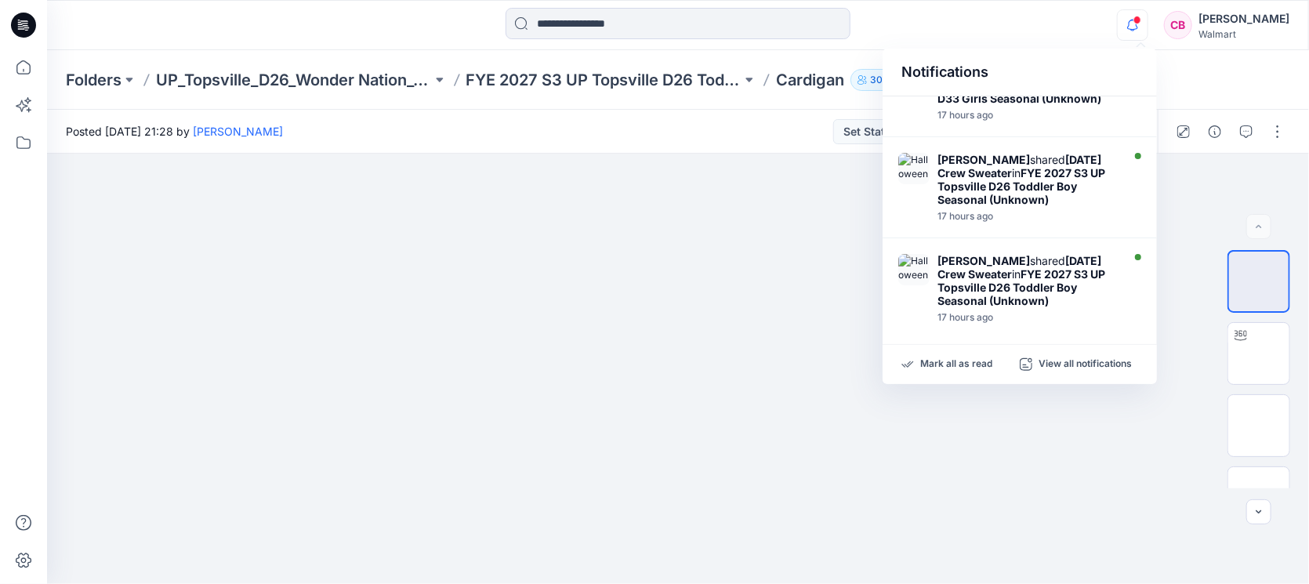
scroll to position [732, 0]
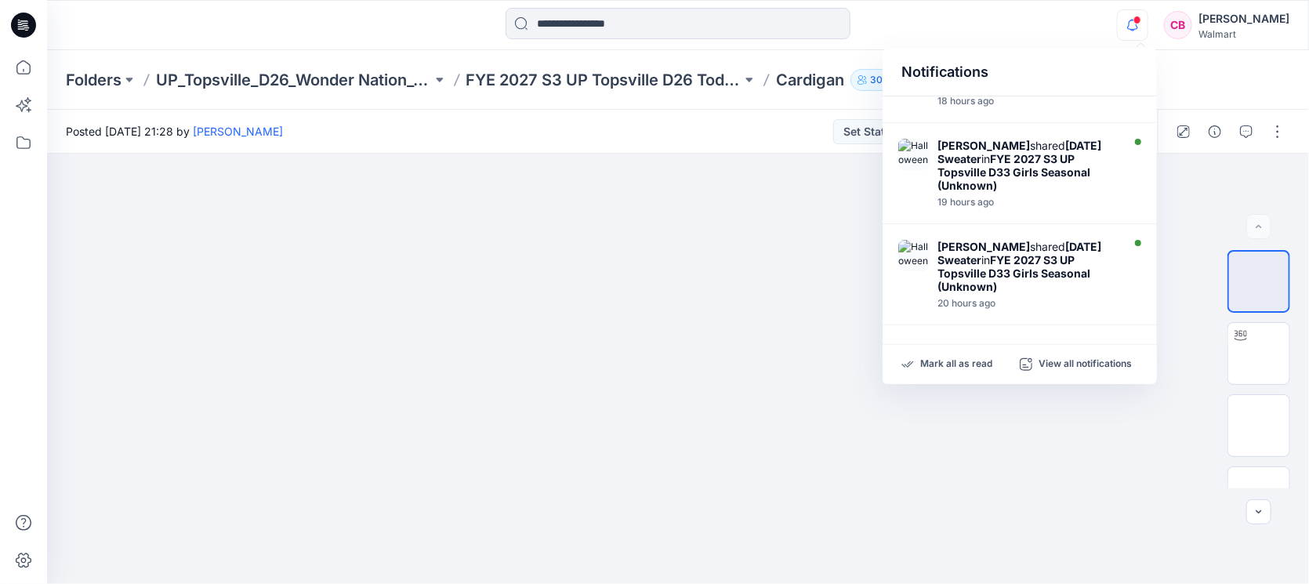
click at [961, 354] on div "Mark all as read View all notifications" at bounding box center [1020, 364] width 274 height 39
click at [966, 366] on p "Mark all as read" at bounding box center [956, 364] width 72 height 14
